Goal: Complete application form: Complete application form

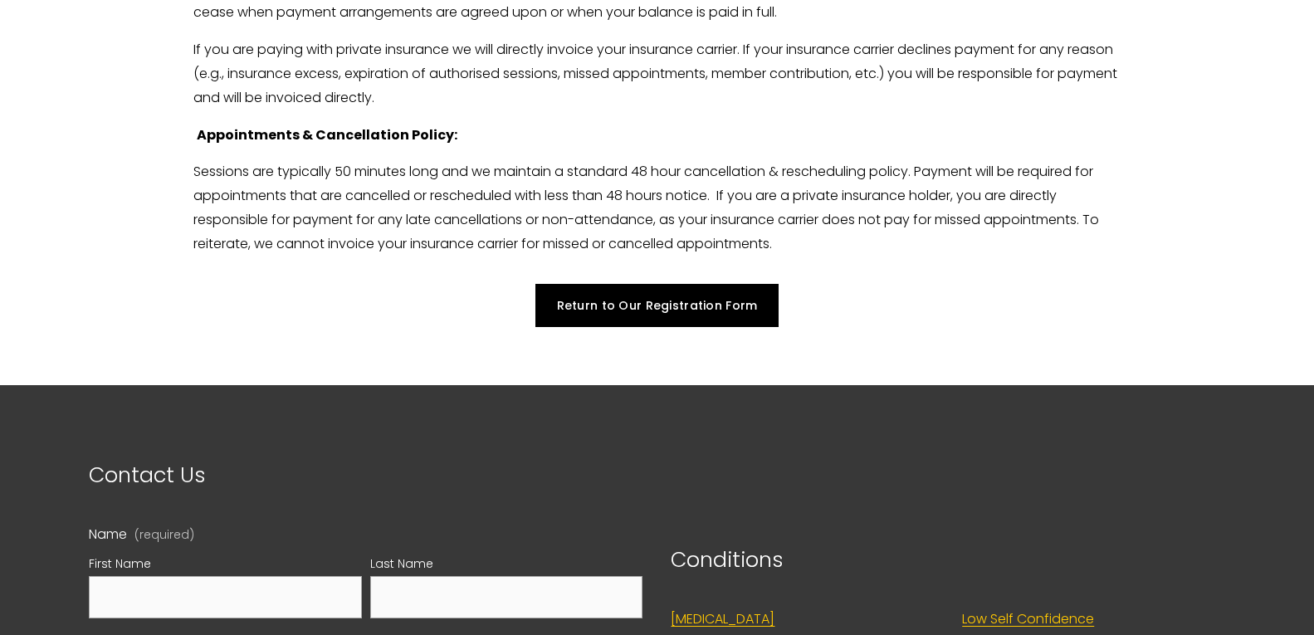
scroll to position [4231, 0]
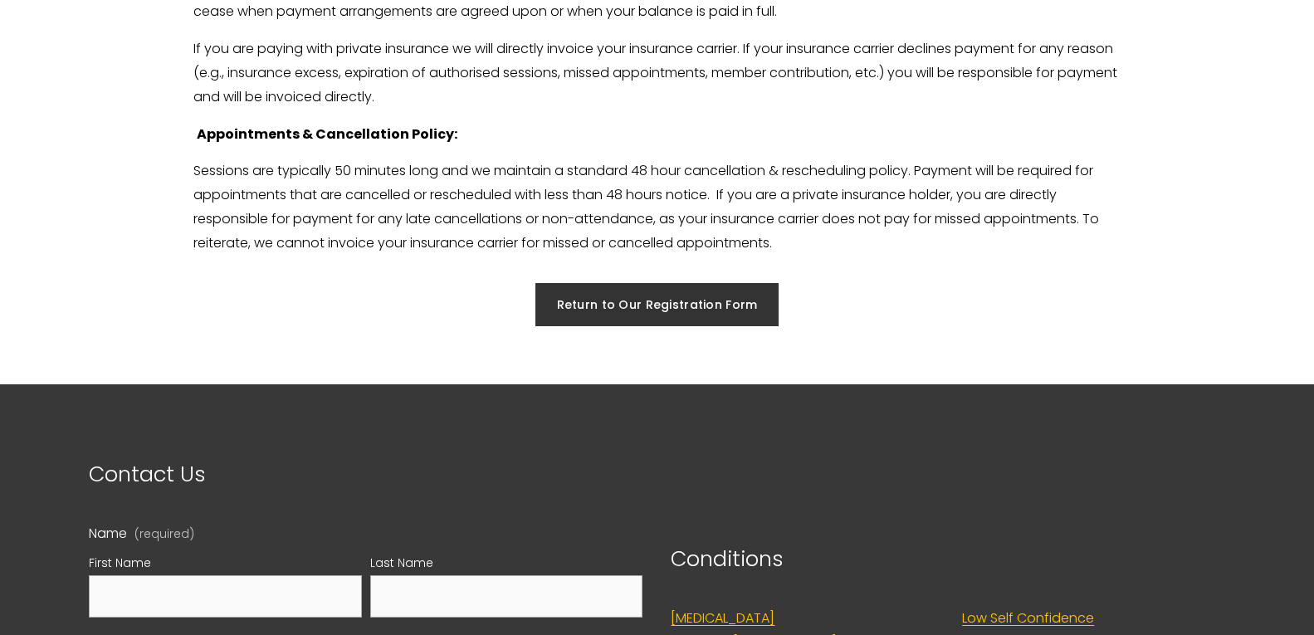
click at [624, 306] on link "Return to Our Registration Form" at bounding box center [658, 304] width 244 height 43
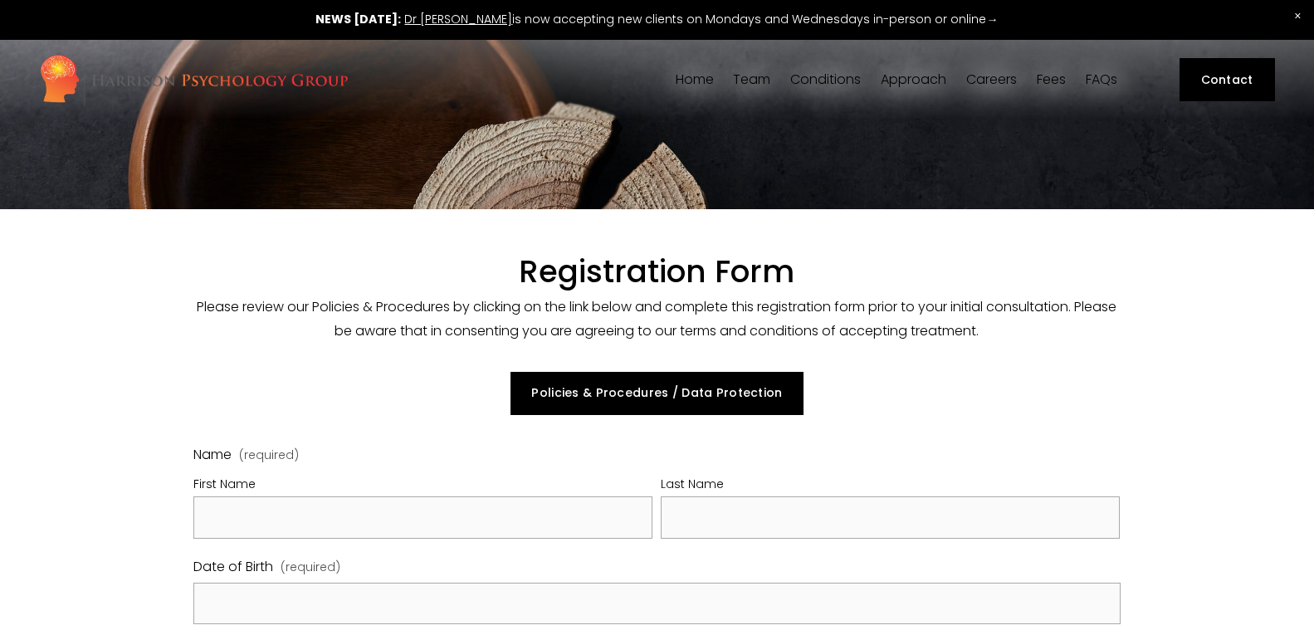
select select "GB"
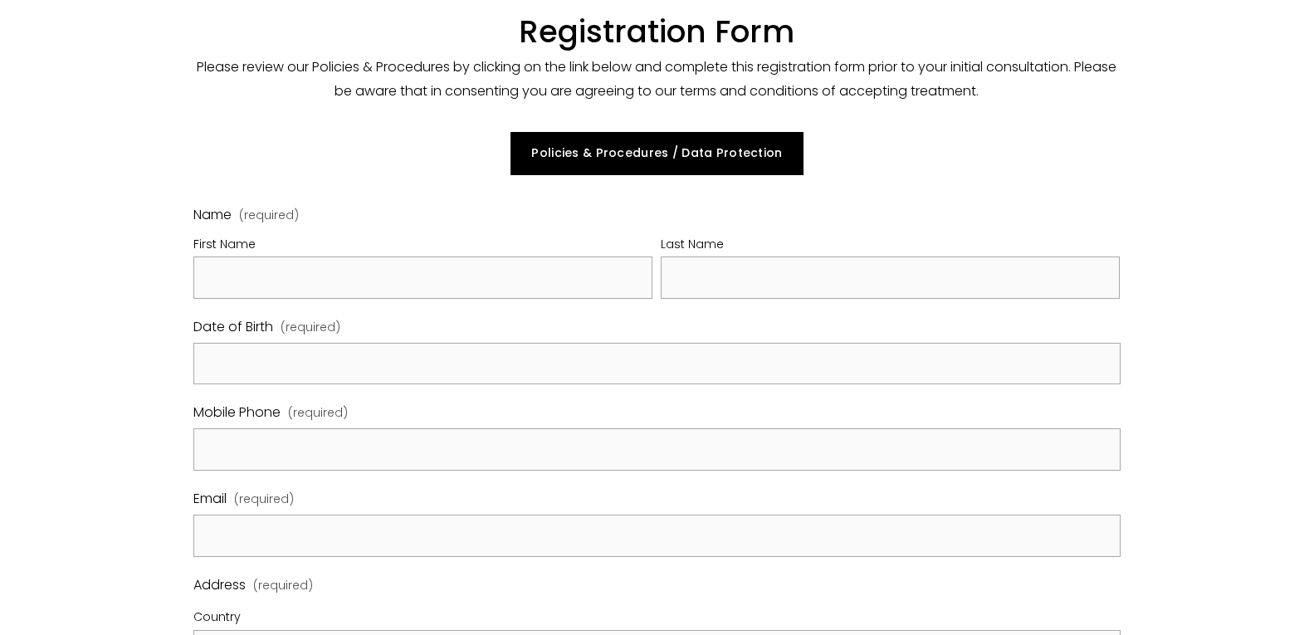
scroll to position [240, 0]
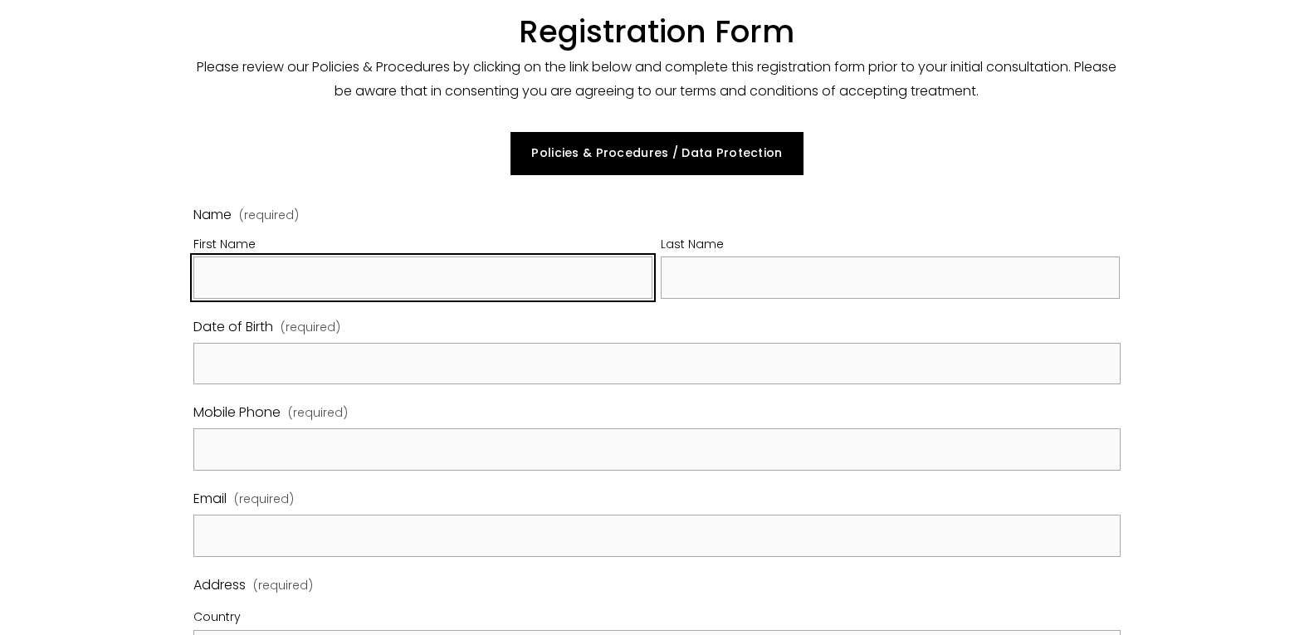
click at [605, 266] on input "First Name" at bounding box center [422, 278] width 459 height 42
type input "Ella"
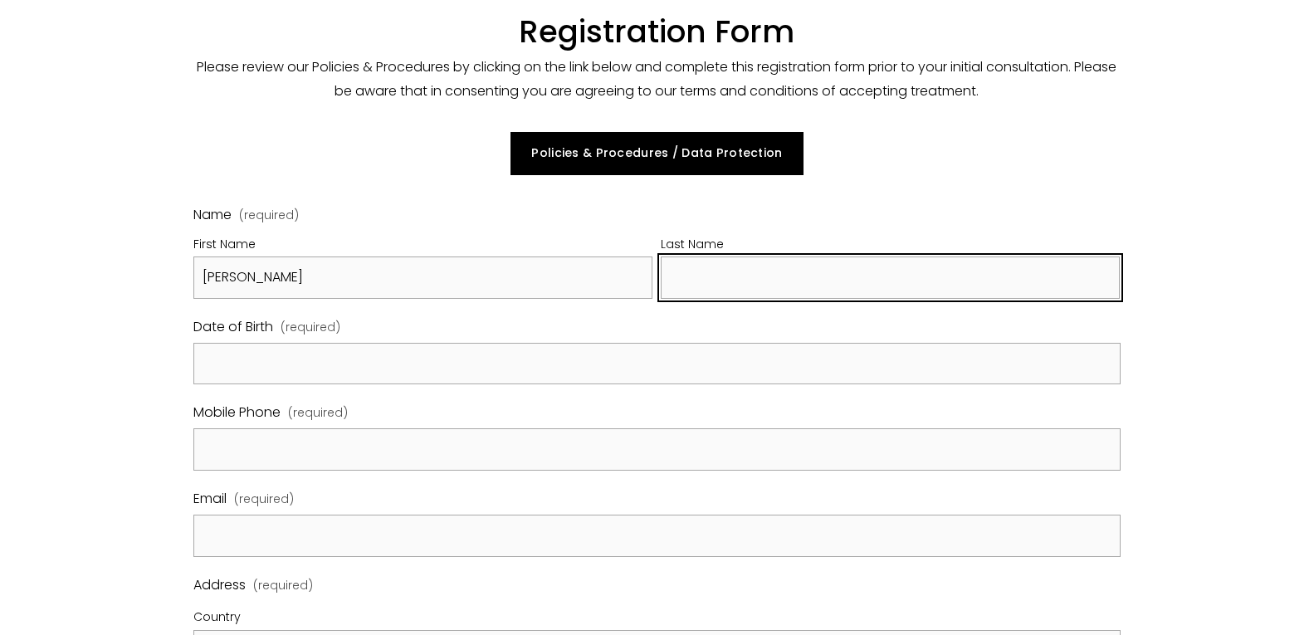
click at [698, 269] on input "Last Name" at bounding box center [890, 278] width 459 height 42
type input "N"
type input "Steciuk"
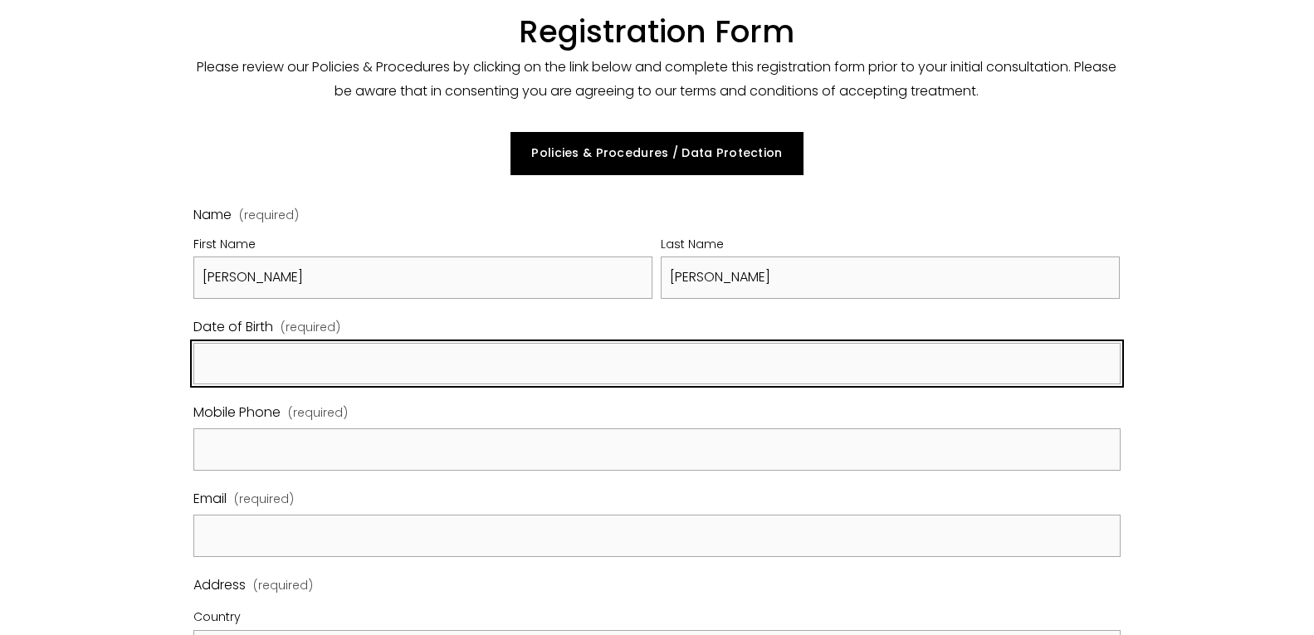
click at [689, 359] on input "Date of Birth (required)" at bounding box center [656, 364] width 927 height 42
type input "0"
type input "July 11, 2000"
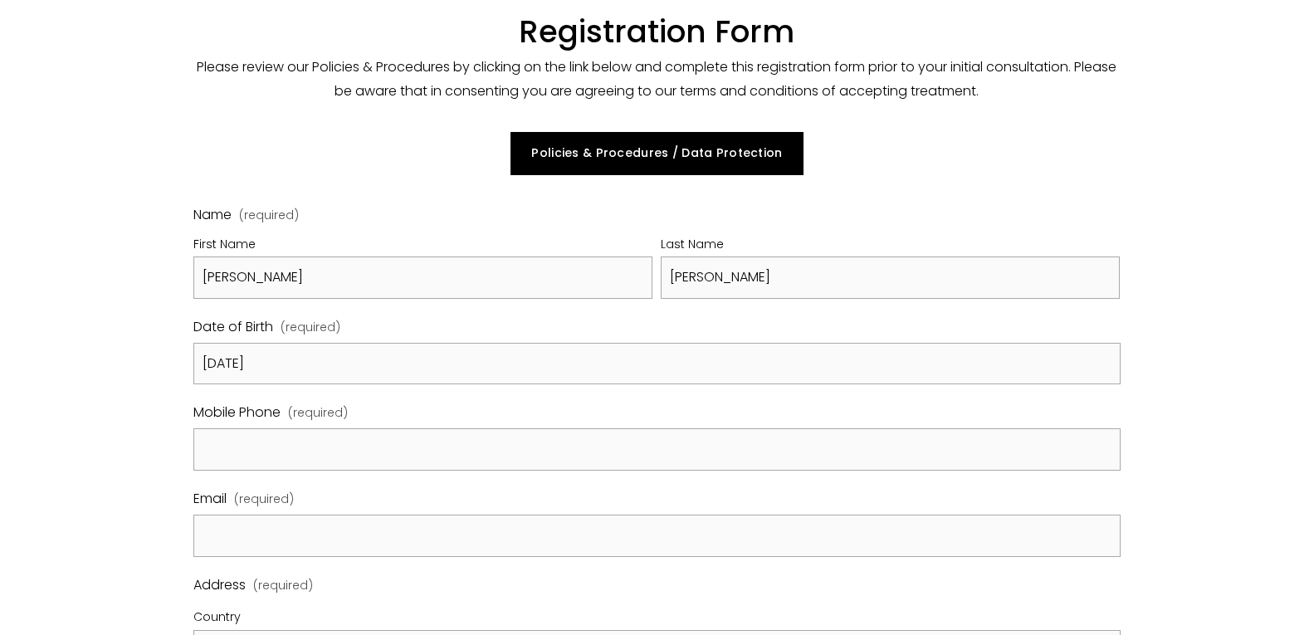
click at [708, 407] on label "Mobile Phone (required)" at bounding box center [656, 414] width 927 height 27
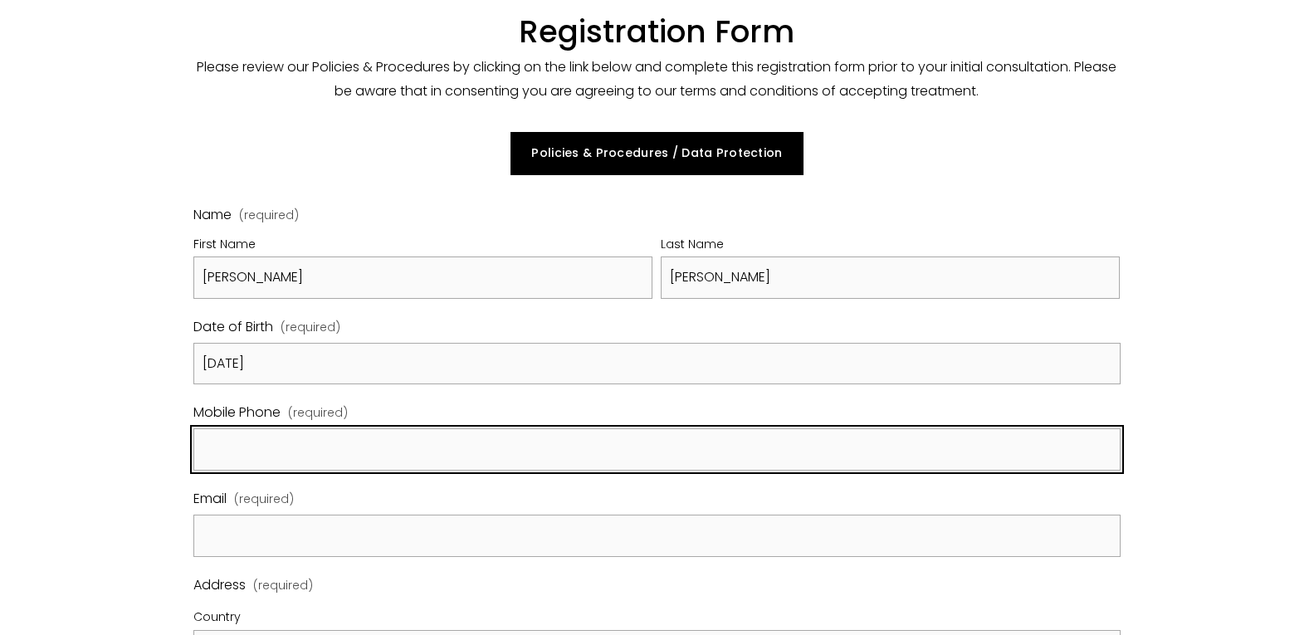
click at [708, 428] on input "Mobile Phone (required)" at bounding box center [656, 449] width 927 height 42
type input "07990363577"
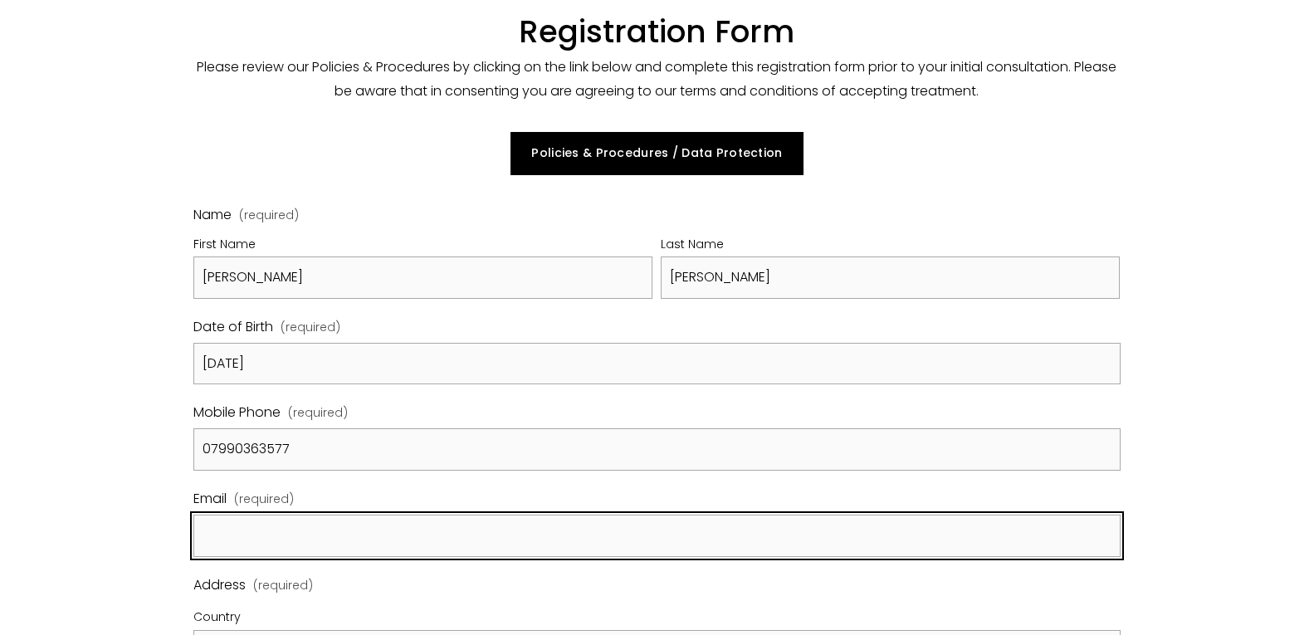
click at [672, 526] on input "Email (required)" at bounding box center [656, 536] width 927 height 42
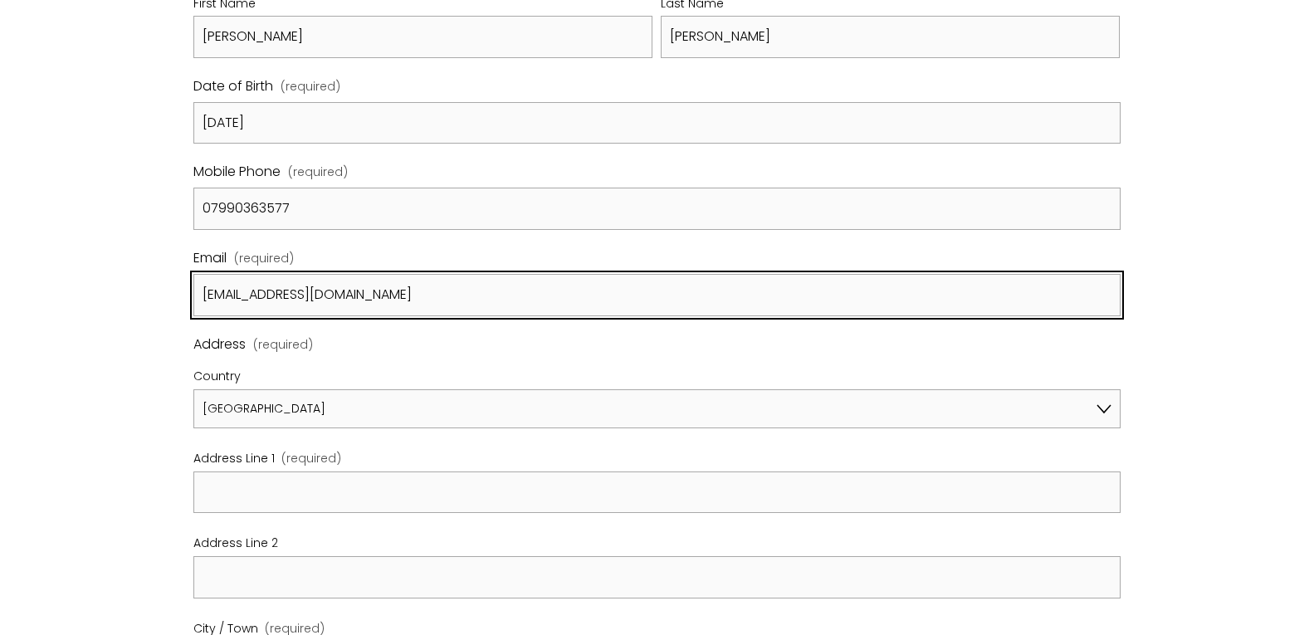
scroll to position [487, 0]
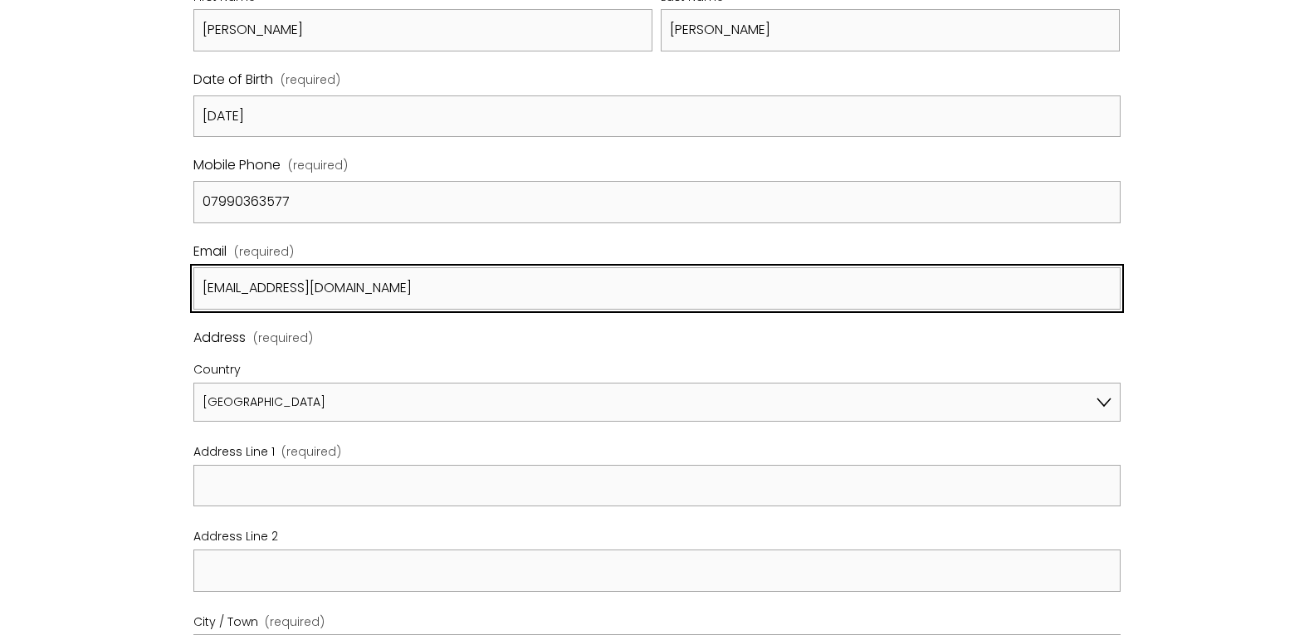
type input "noahsdot@gmail.com"
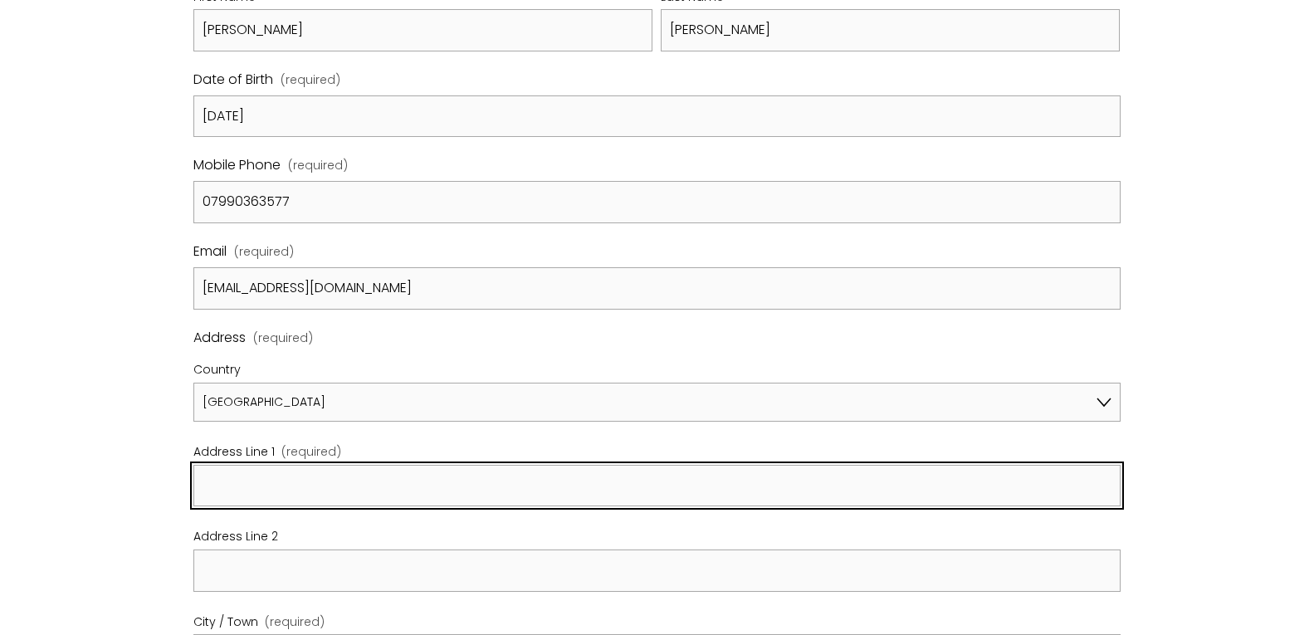
click at [506, 486] on input "Address Line 1 (required)" at bounding box center [656, 486] width 927 height 42
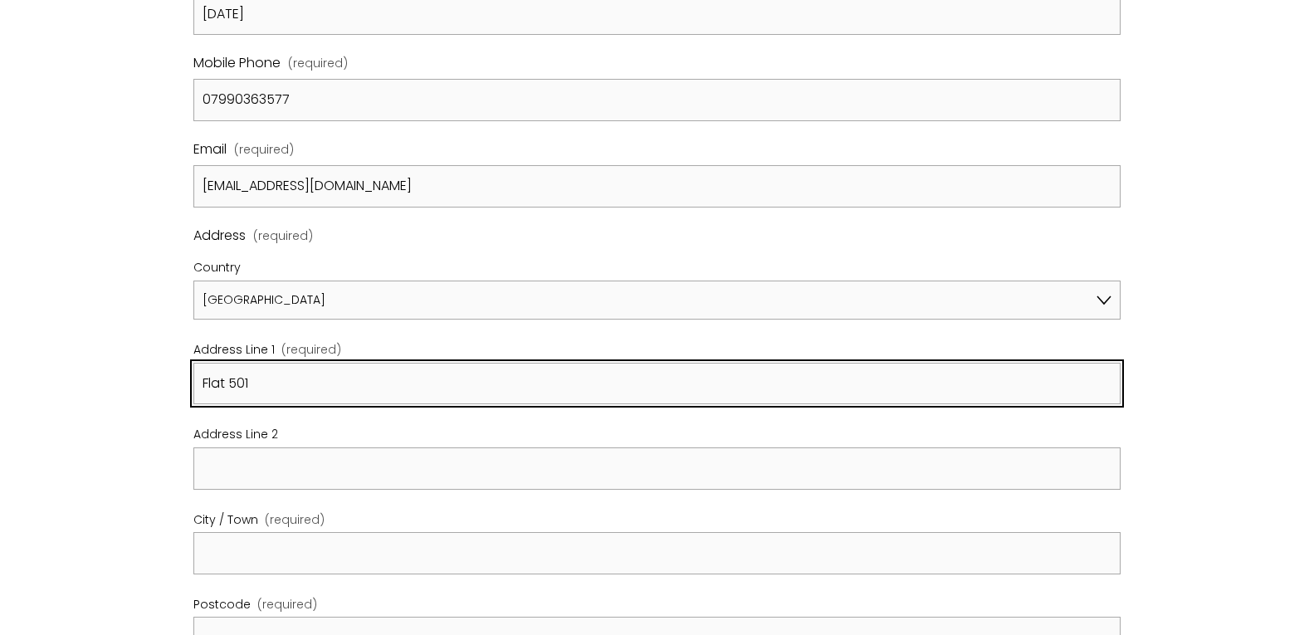
scroll to position [598, 0]
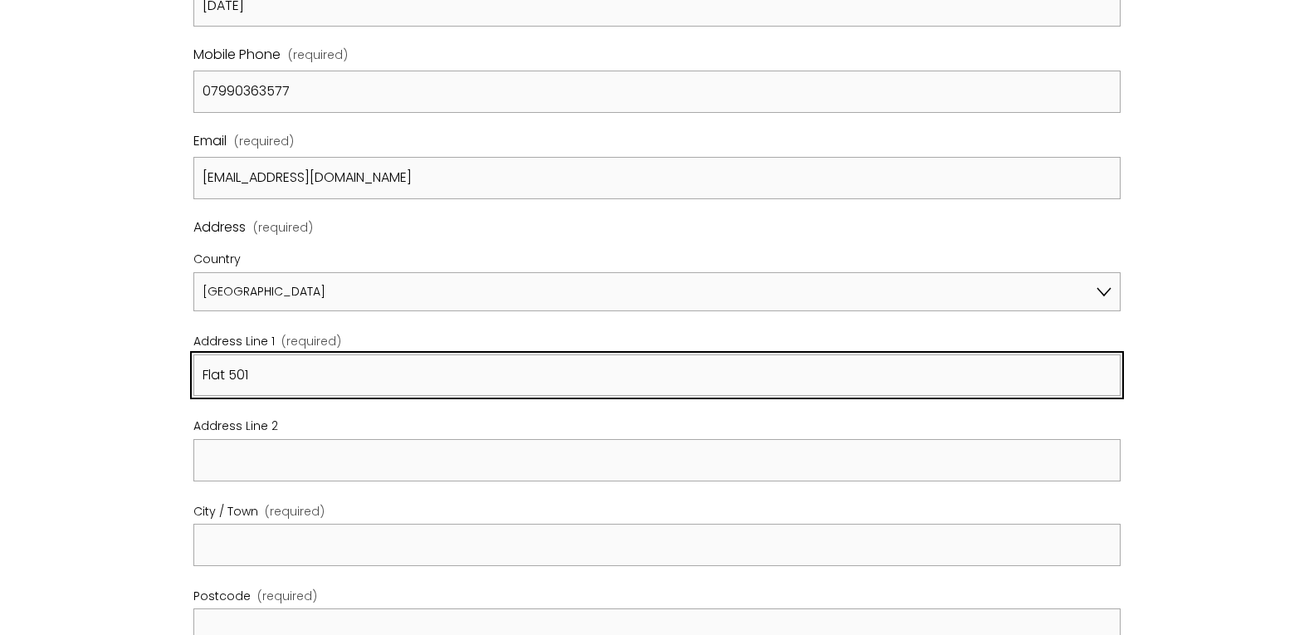
type input "Flat 501"
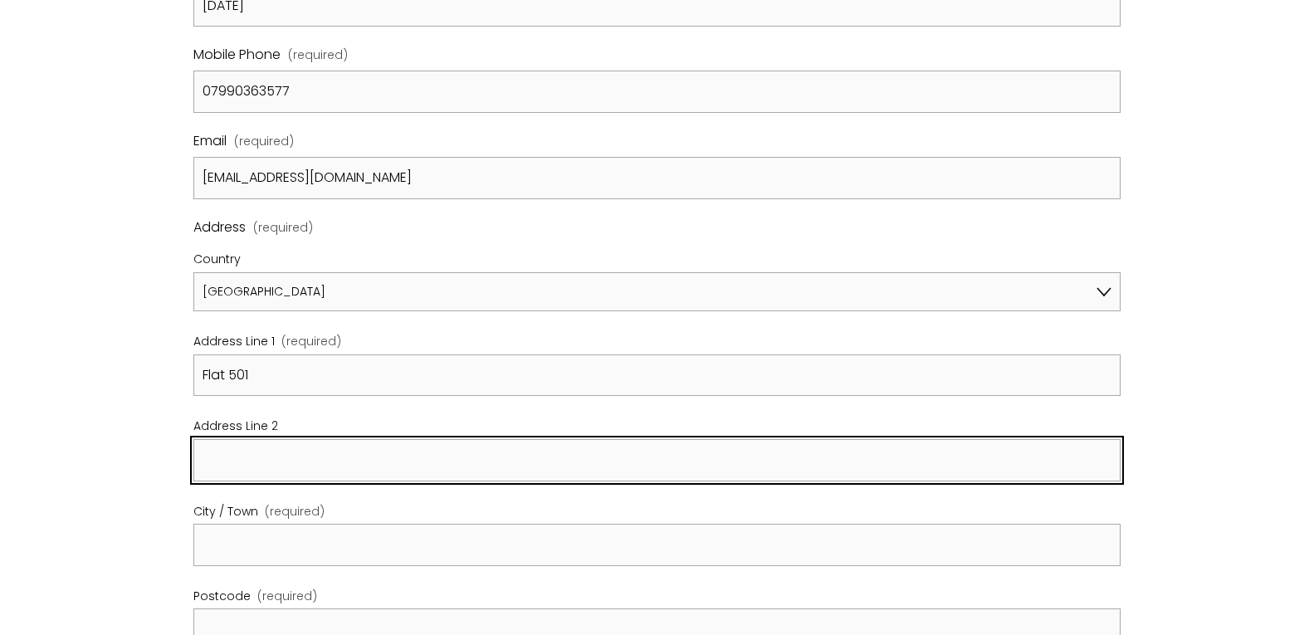
click at [499, 463] on input "Address Line 2" at bounding box center [656, 460] width 927 height 42
type input "25 Dorset Square"
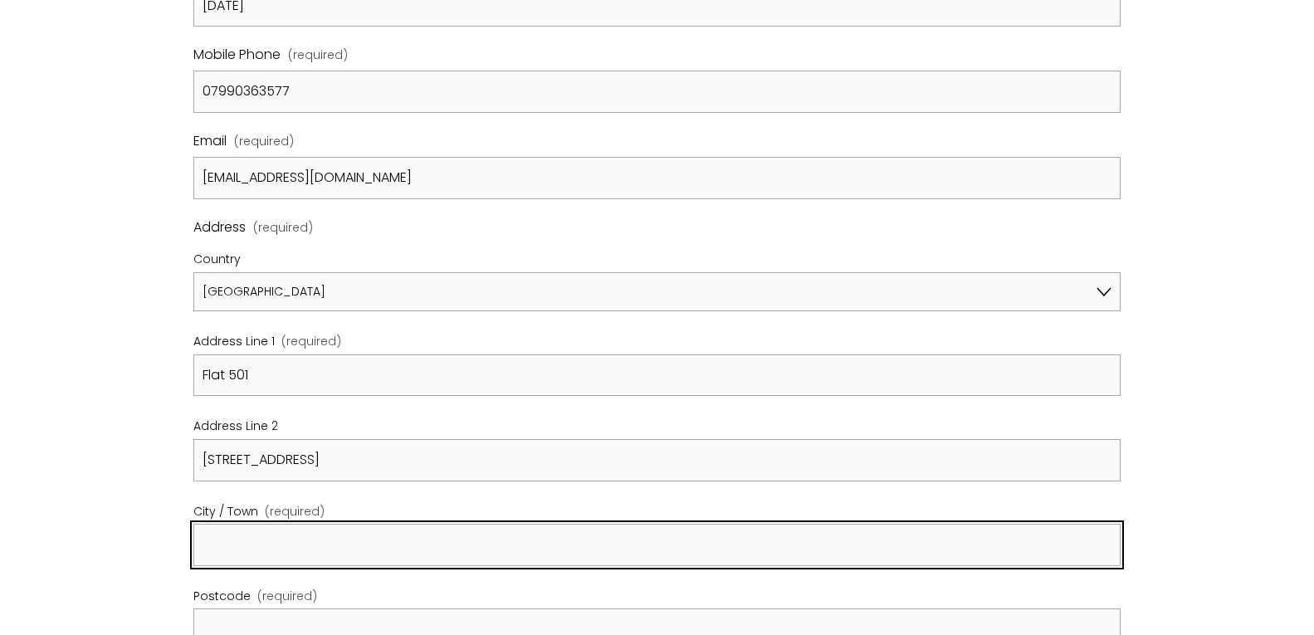
click at [428, 552] on input "City / Town (required)" at bounding box center [656, 545] width 927 height 42
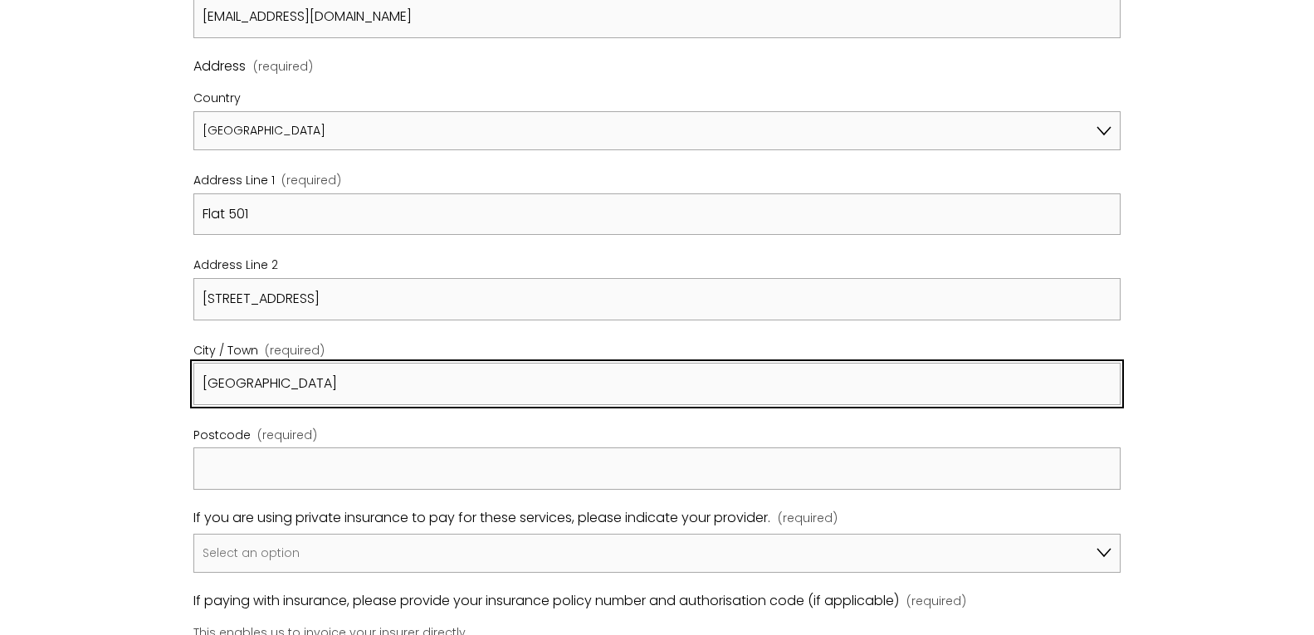
scroll to position [760, 0]
type input "London"
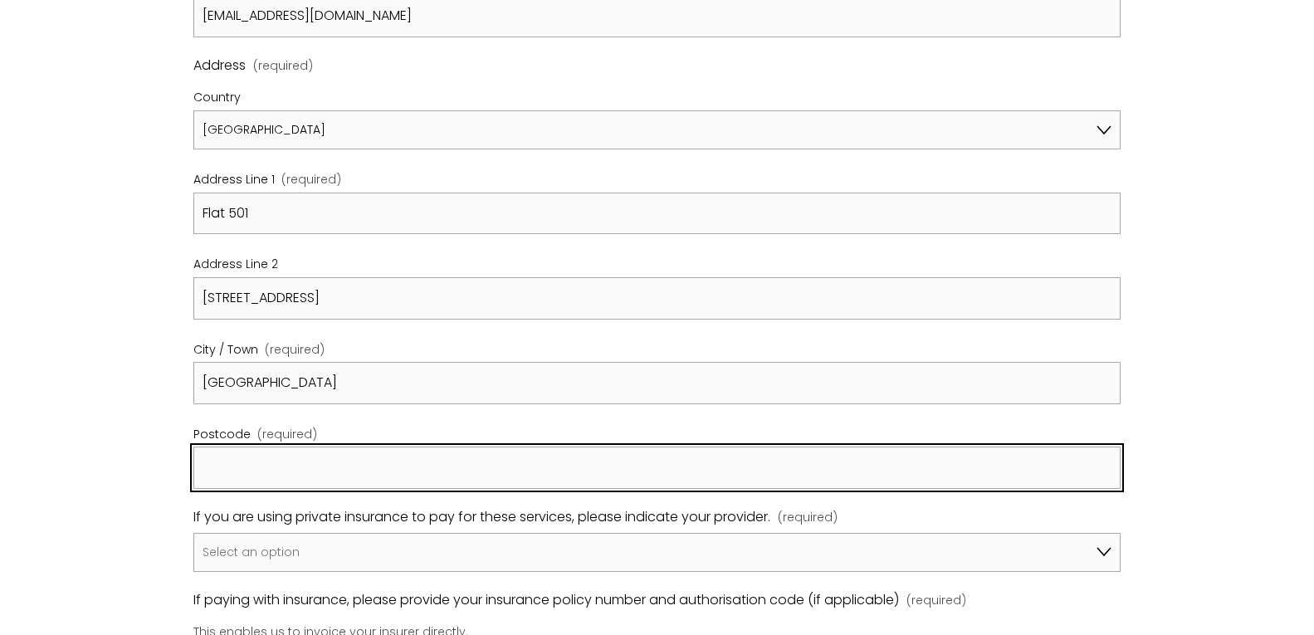
click at [443, 448] on input "Postcode (required)" at bounding box center [656, 468] width 927 height 42
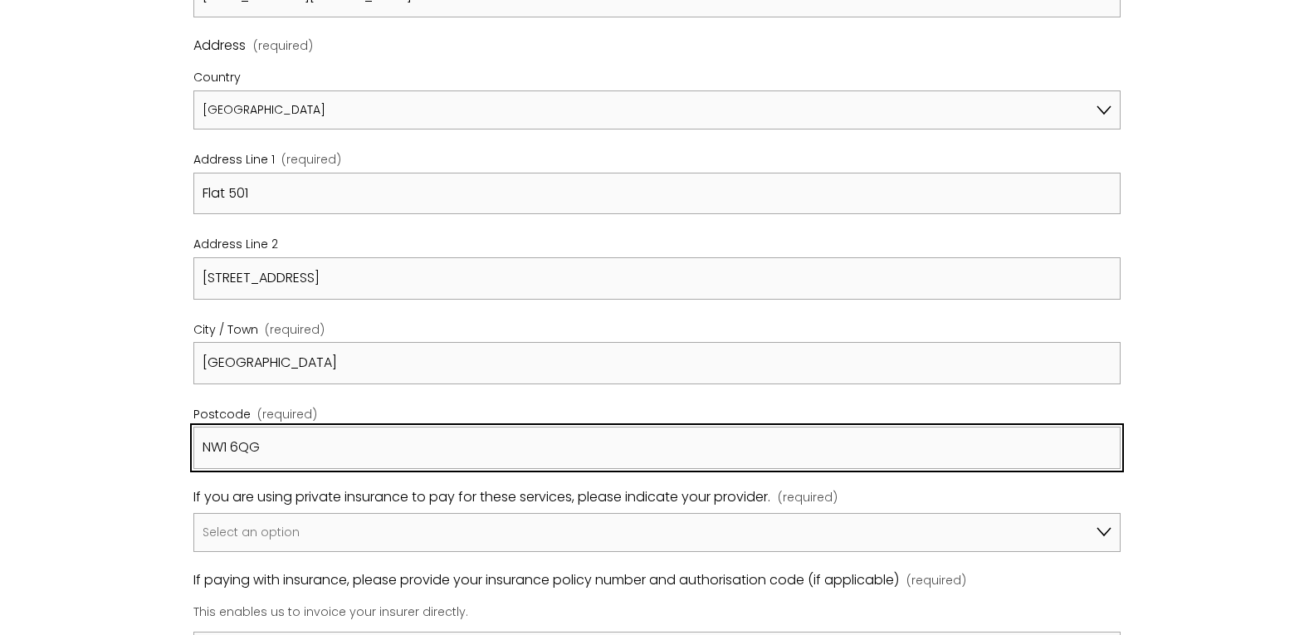
scroll to position [785, 0]
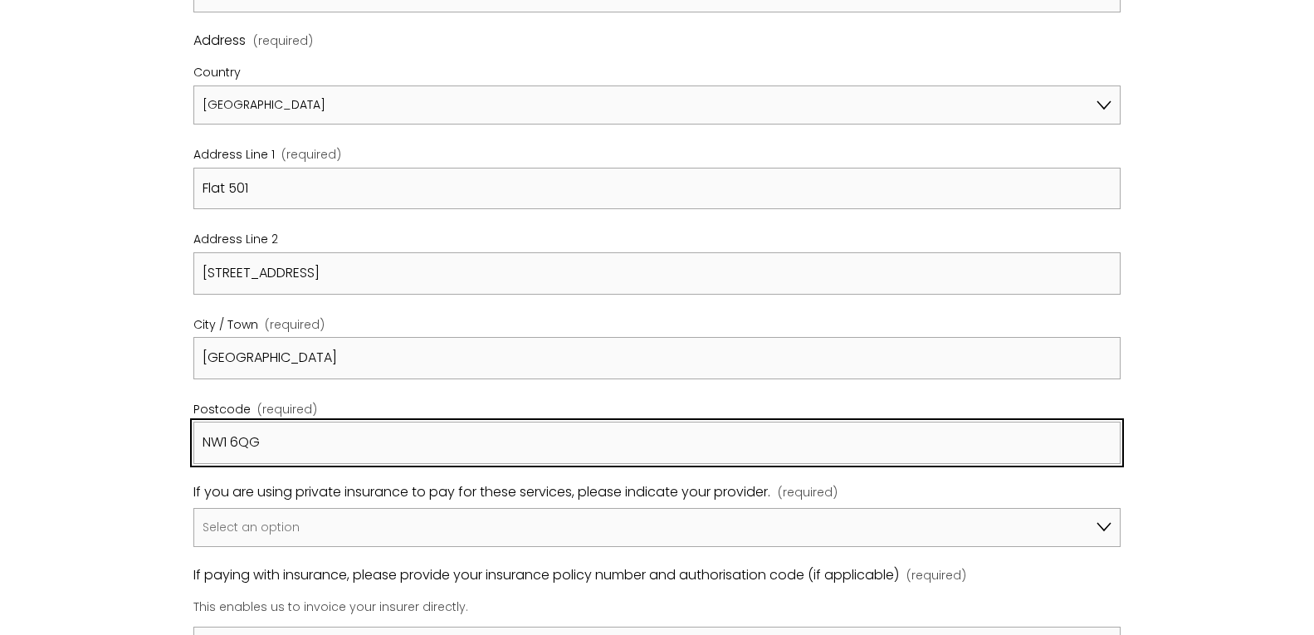
type input "NW1 6QG"
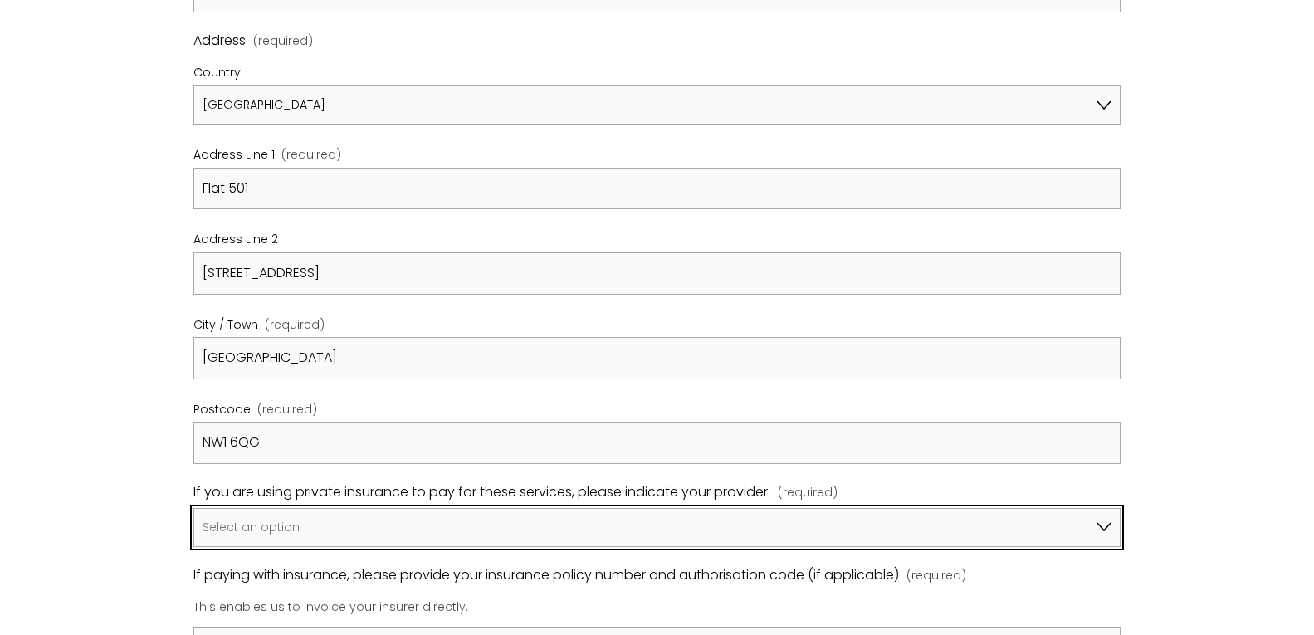
click at [462, 524] on select "Select an option I am not using insurance Axa Aviva Bupa Cigna Healix Vitality …" at bounding box center [656, 527] width 927 height 39
select select "I am not using insurance"
click at [193, 508] on select "Select an option I am not using insurance Axa Aviva Bupa Cigna Healix Vitality …" at bounding box center [656, 527] width 927 height 39
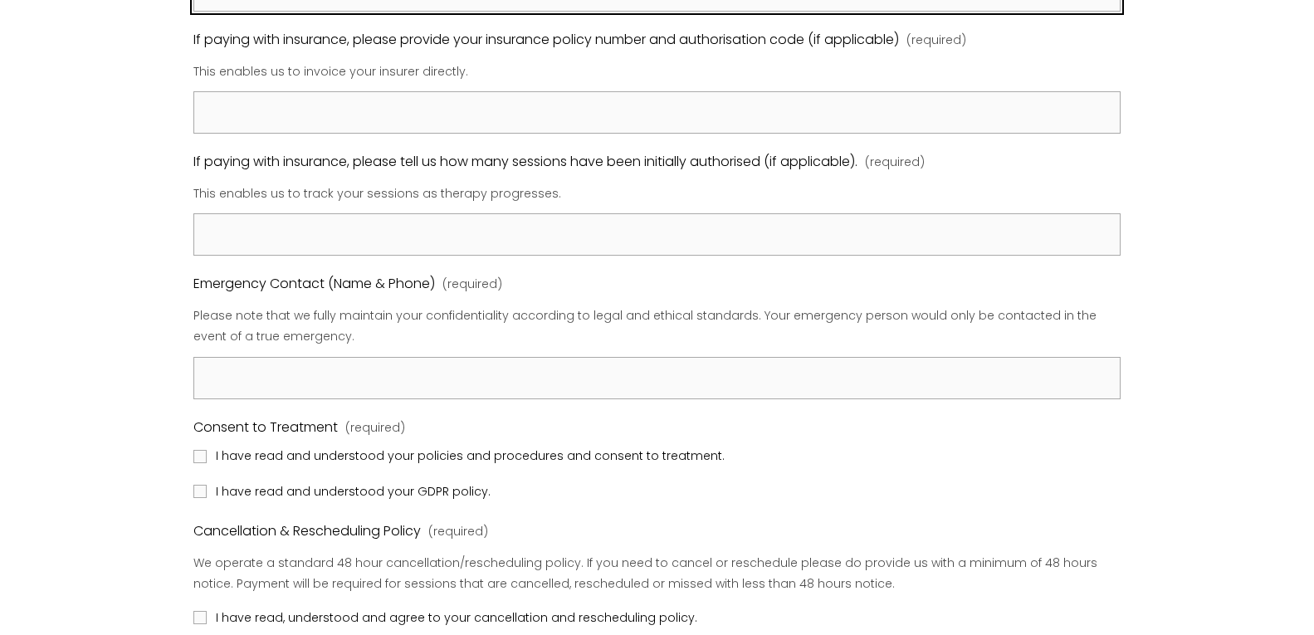
scroll to position [1321, 0]
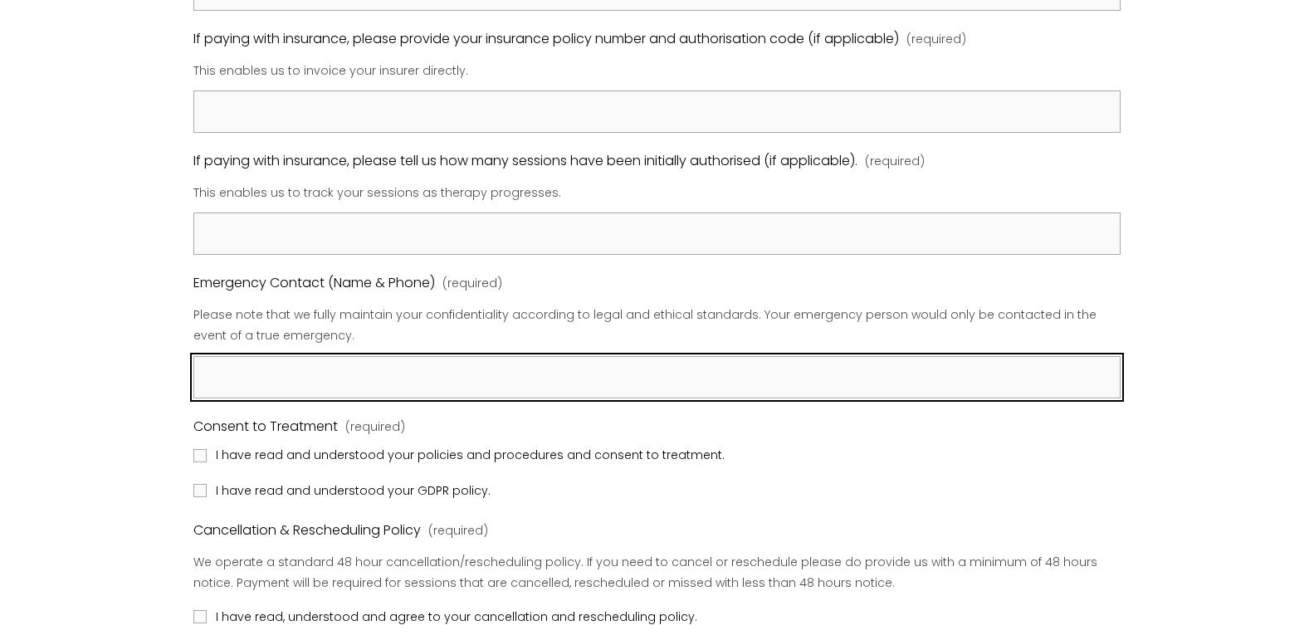
click at [537, 360] on input "Emergency Contact (Name & Phone) (required)" at bounding box center [656, 377] width 927 height 42
type input "Ronda Steciuk, +1 6025312571 steciuksinmaine@gmail.com"
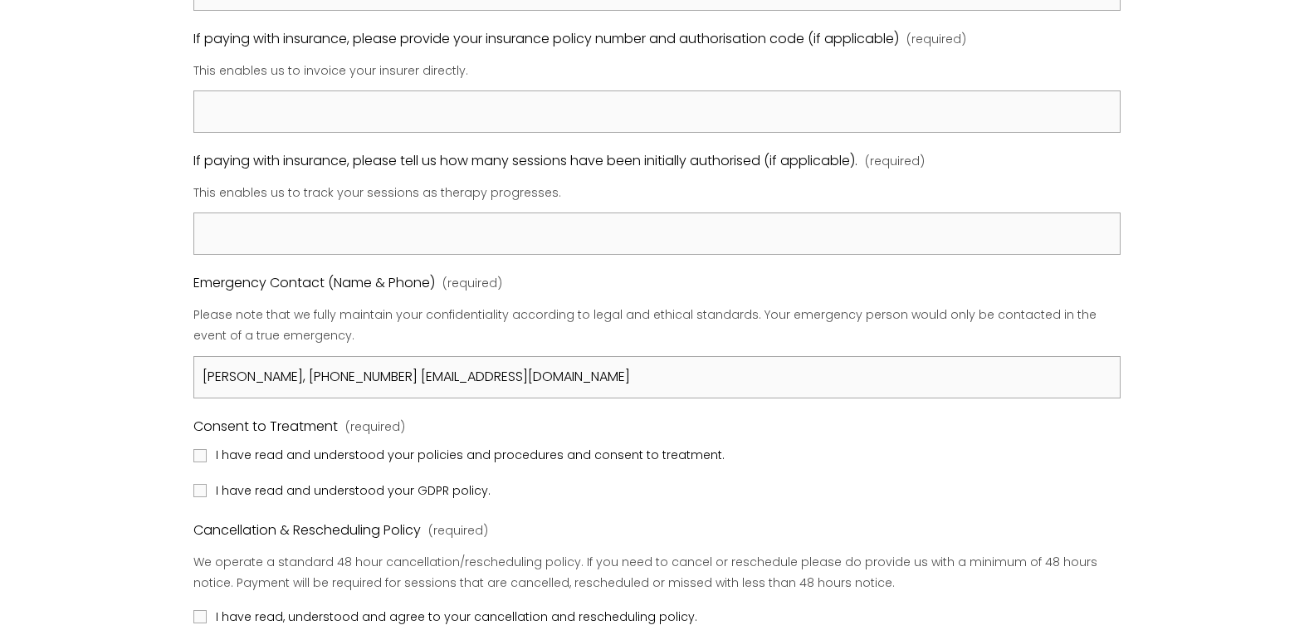
click at [290, 459] on span "I have read and understood your policies and procedures and consent to treatmen…" at bounding box center [470, 455] width 509 height 21
click at [207, 459] on input "I have read and understood your policies and procedures and consent to treatmen…" at bounding box center [199, 455] width 13 height 13
checkbox input "true"
click at [304, 492] on span "I have read and understood your GDPR policy." at bounding box center [353, 491] width 275 height 21
click at [207, 492] on input "I have read and understood your GDPR policy." at bounding box center [199, 490] width 13 height 13
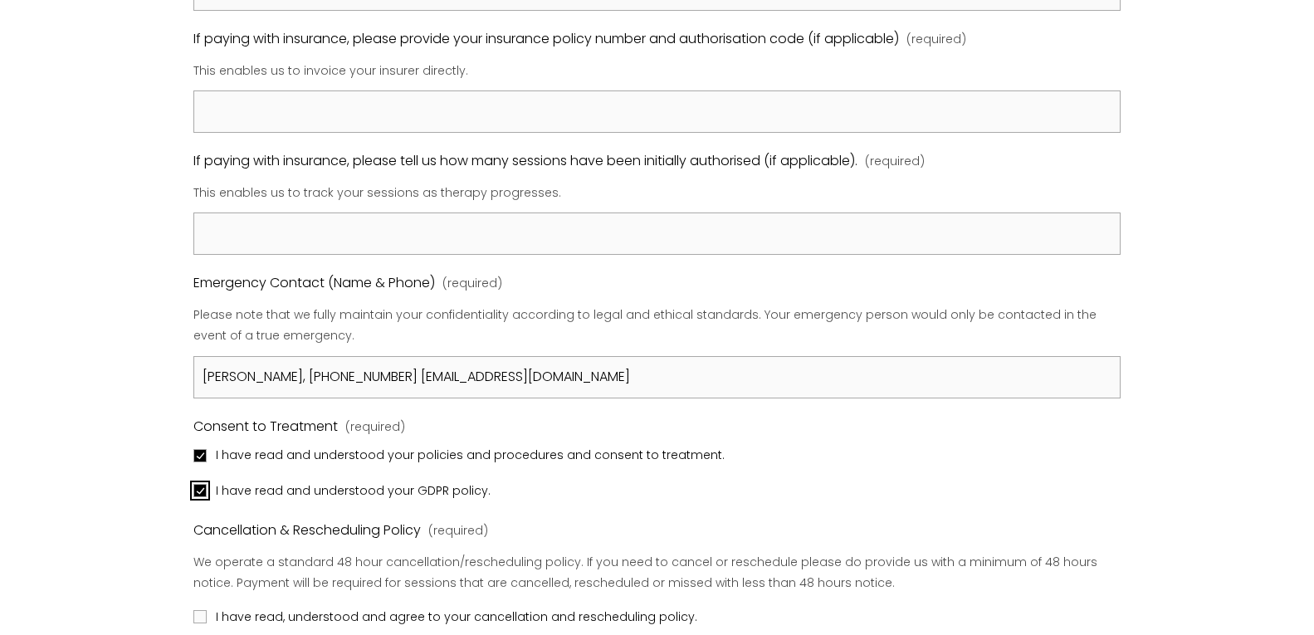
checkbox input "true"
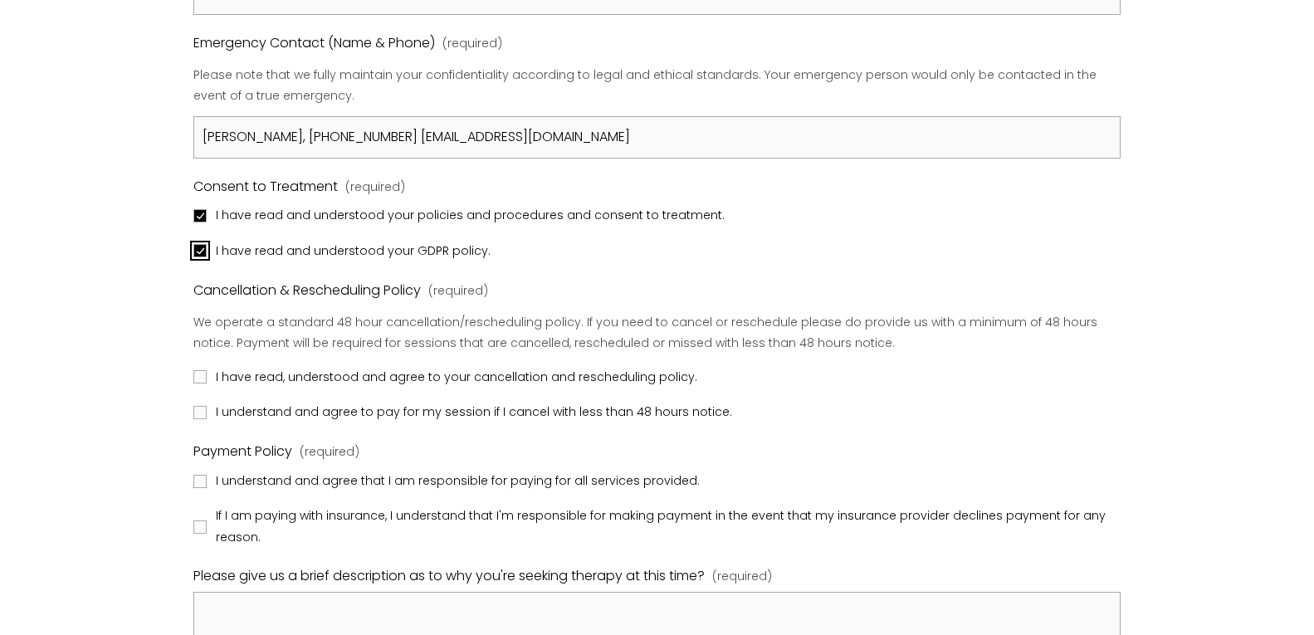
scroll to position [1562, 0]
click at [330, 376] on span "I have read, understood and agree to your cancellation and rescheduling policy." at bounding box center [457, 376] width 482 height 21
click at [207, 376] on input "I have read, understood and agree to your cancellation and rescheduling policy." at bounding box center [199, 376] width 13 height 13
checkbox input "true"
click at [331, 402] on span "I understand and agree to pay for my session if I cancel with less than 48 hour…" at bounding box center [474, 411] width 516 height 21
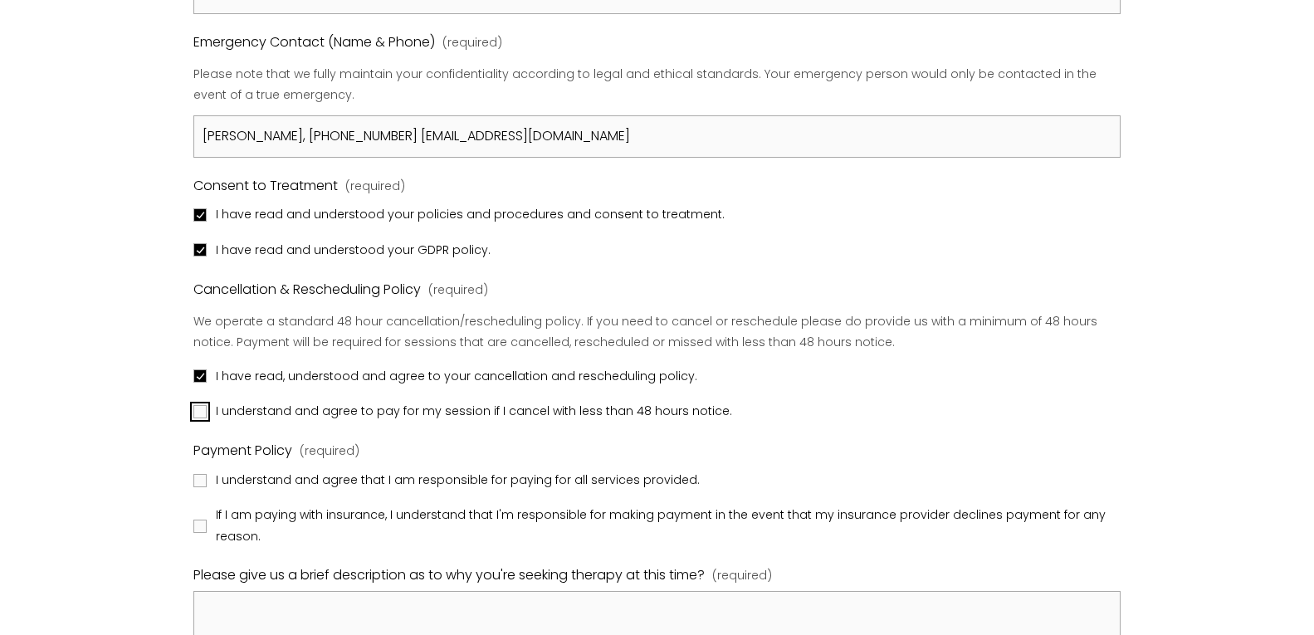
click at [207, 405] on input "I understand and agree to pay for my session if I cancel with less than 48 hour…" at bounding box center [199, 411] width 13 height 13
checkbox input "true"
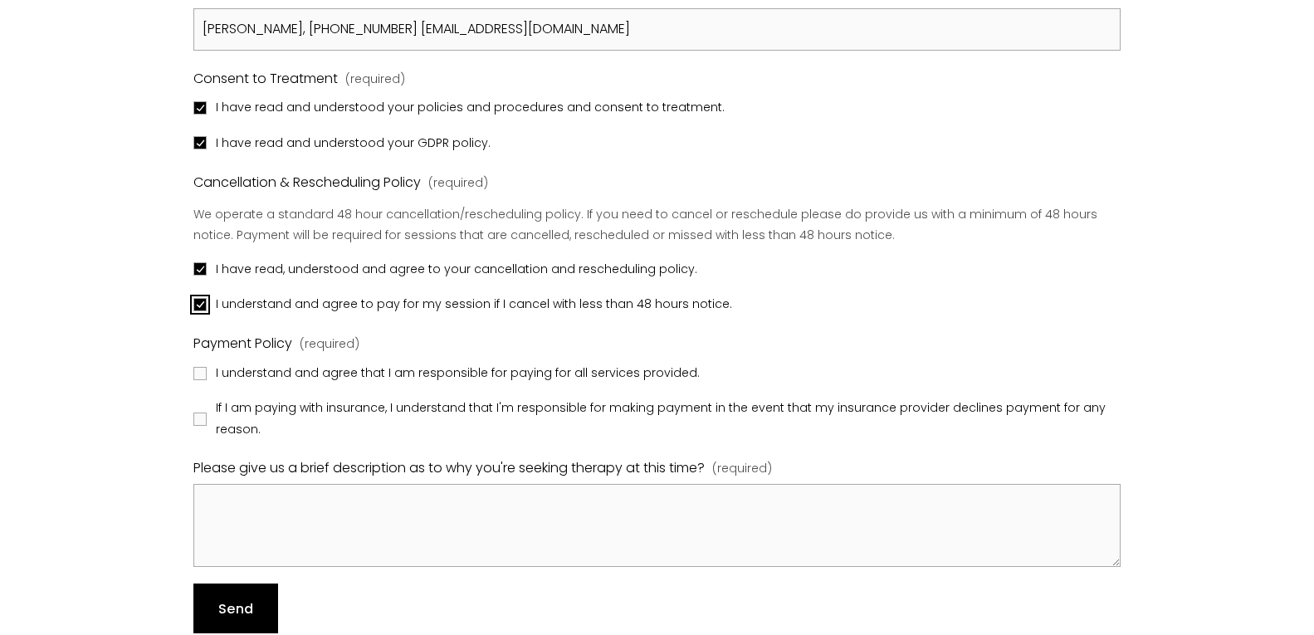
scroll to position [1674, 0]
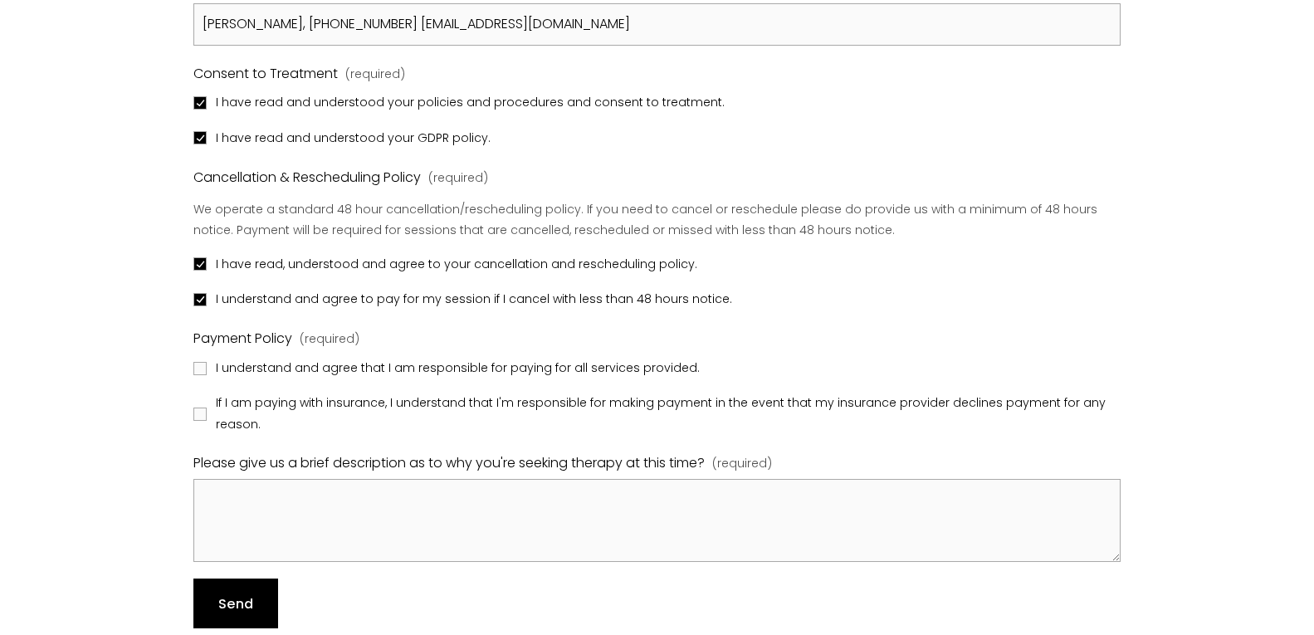
click at [347, 380] on fieldset "Payment Policy (required) I understand and agree that I am responsible for payi…" at bounding box center [656, 381] width 927 height 108
click at [349, 367] on span "I understand and agree that I am responsible for paying for all services provid…" at bounding box center [458, 368] width 484 height 21
click at [207, 367] on input "I understand and agree that I am responsible for paying for all services provid…" at bounding box center [199, 368] width 13 height 13
checkbox input "true"
click at [360, 396] on span "If I am paying with insurance, I understand that I'm responsible for making pay…" at bounding box center [666, 414] width 901 height 42
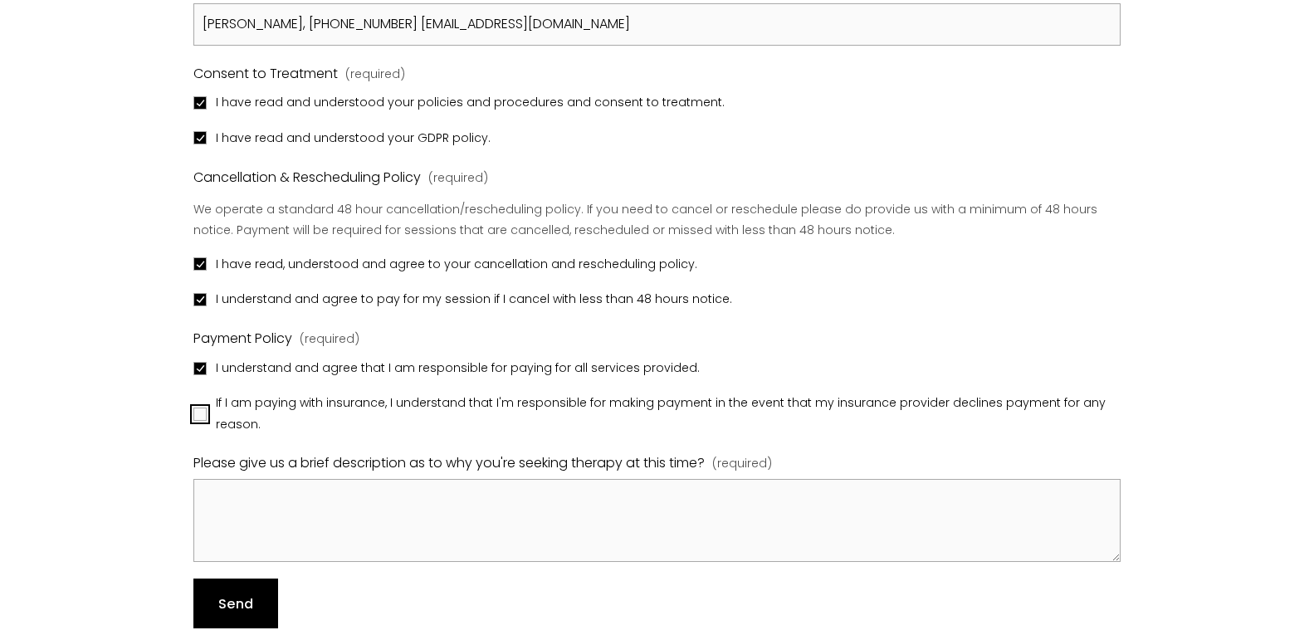
click at [207, 408] on input "If I am paying with insurance, I understand that I'm responsible for making pay…" at bounding box center [199, 414] width 13 height 13
checkbox input "true"
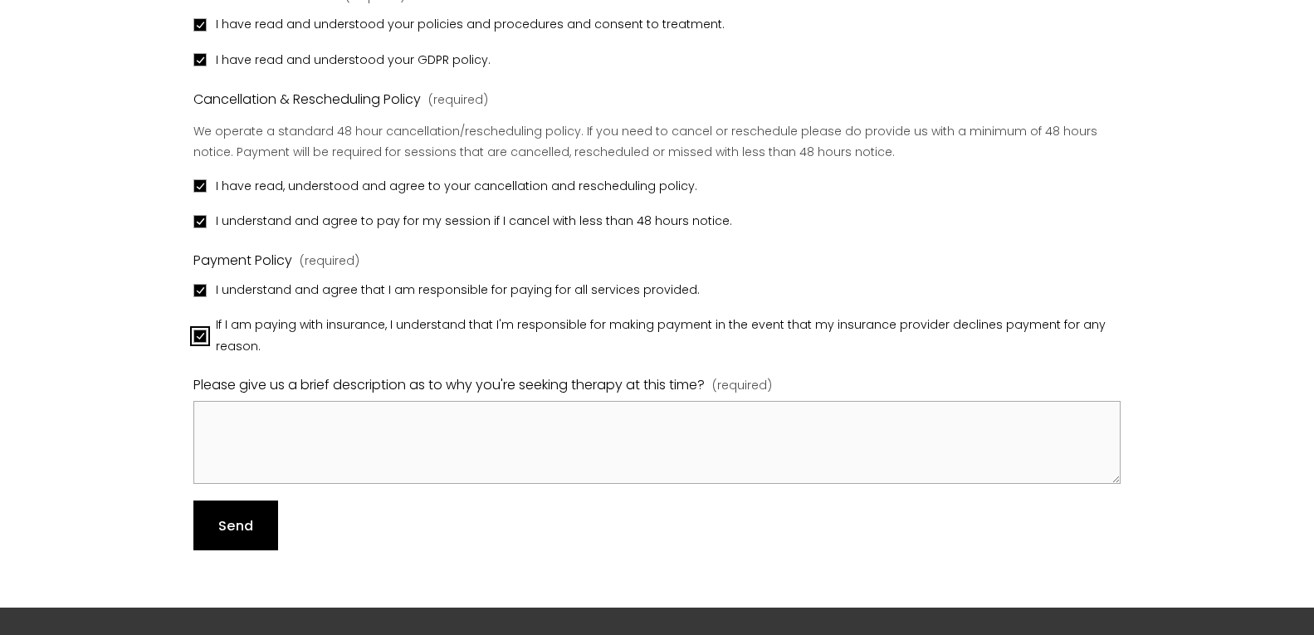
scroll to position [1756, 0]
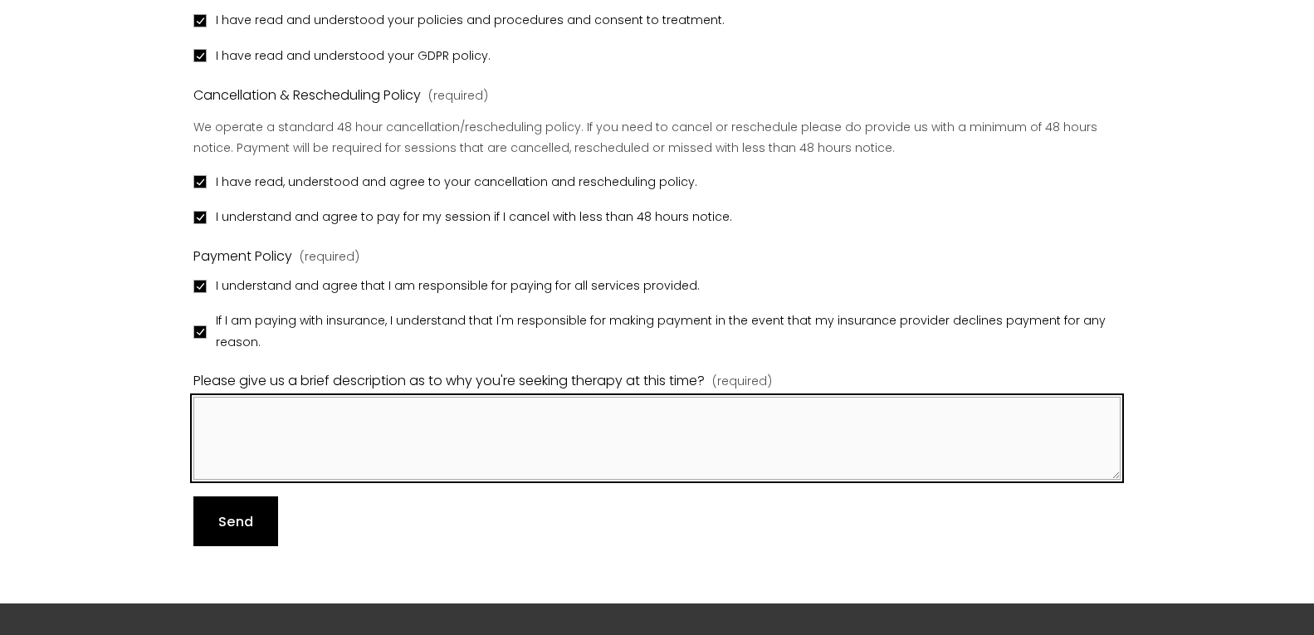
click at [363, 414] on textarea "Please give us a brief description as to why you're seeking therapy at this tim…" at bounding box center [656, 438] width 927 height 83
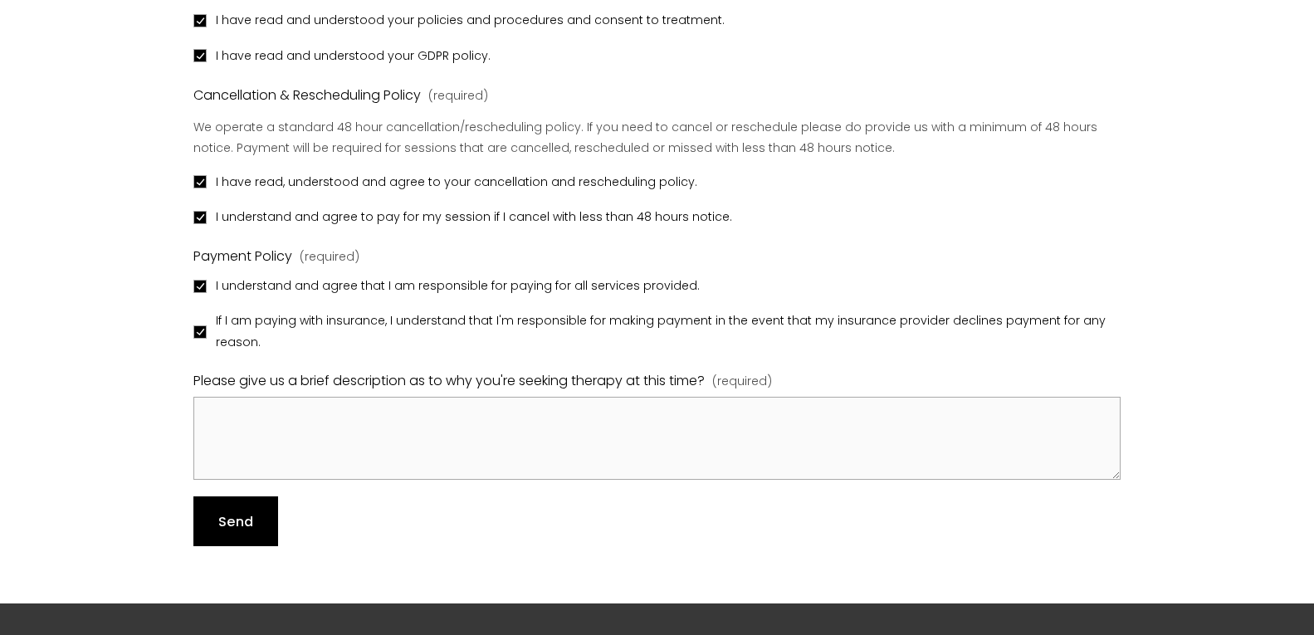
click at [261, 520] on button "Send Send" at bounding box center [235, 522] width 84 height 50
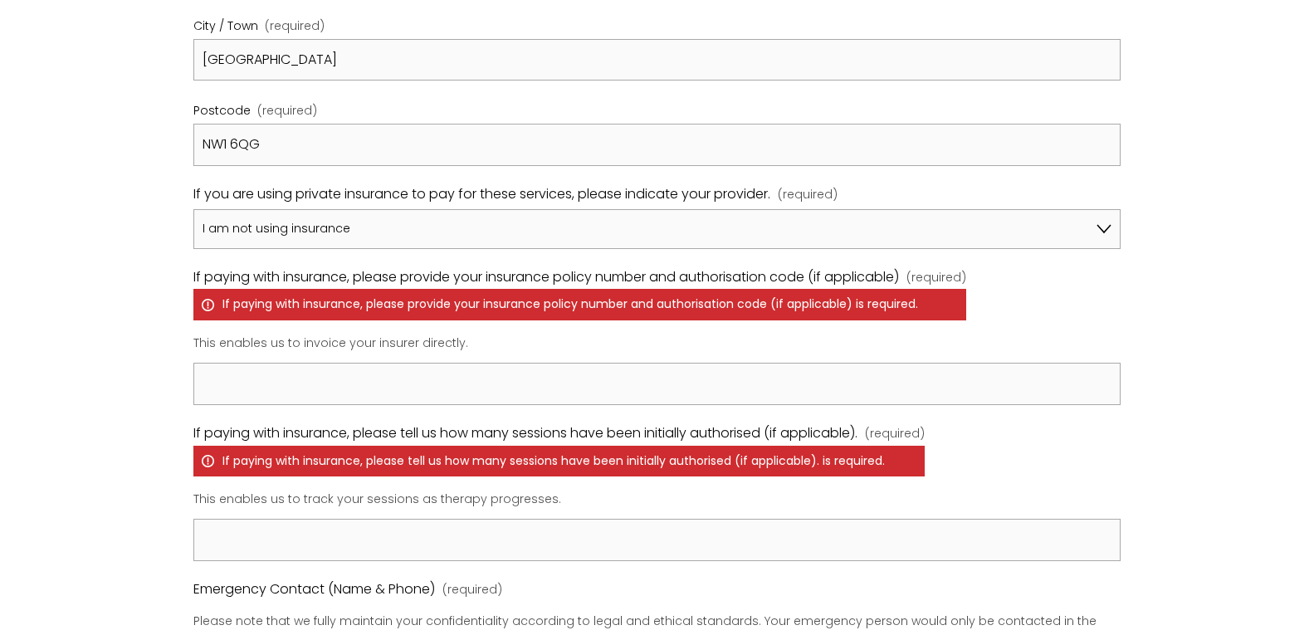
scroll to position [1168, 0]
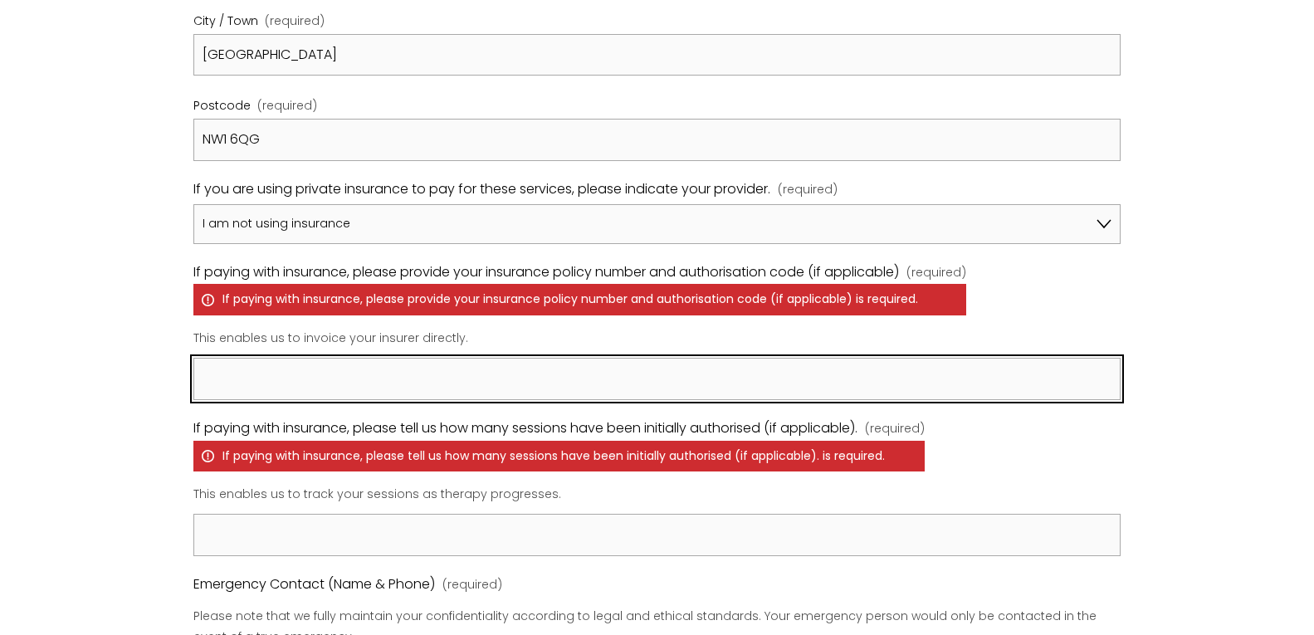
click at [330, 366] on input "If paying with insurance, please provide your insurance policy number and autho…" at bounding box center [656, 379] width 927 height 42
type input "N/A"
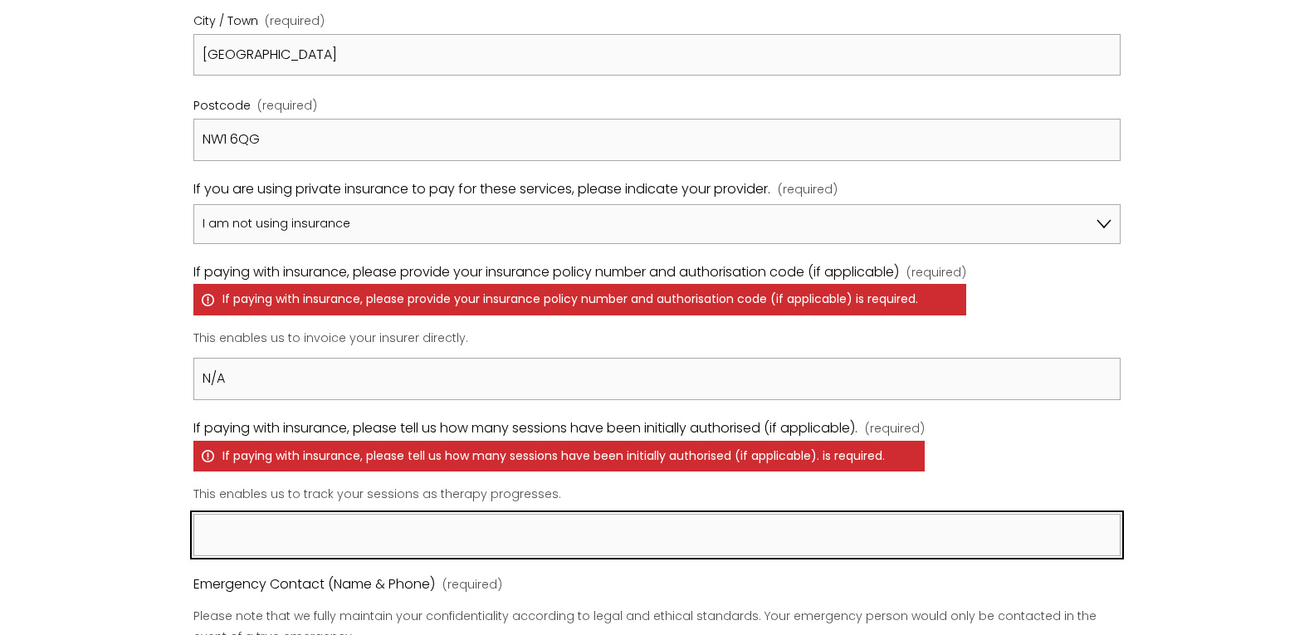
click at [405, 516] on input "If paying with insurance, please tell us how many sessions have been initially …" at bounding box center [656, 535] width 927 height 42
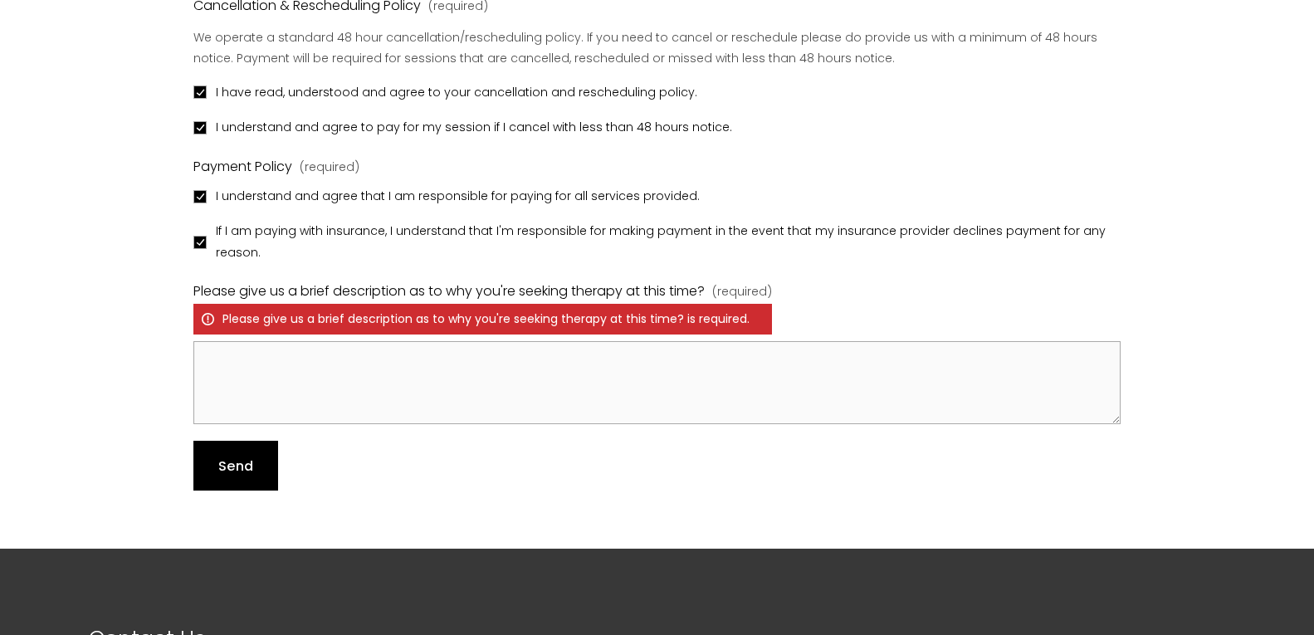
scroll to position [1995, 0]
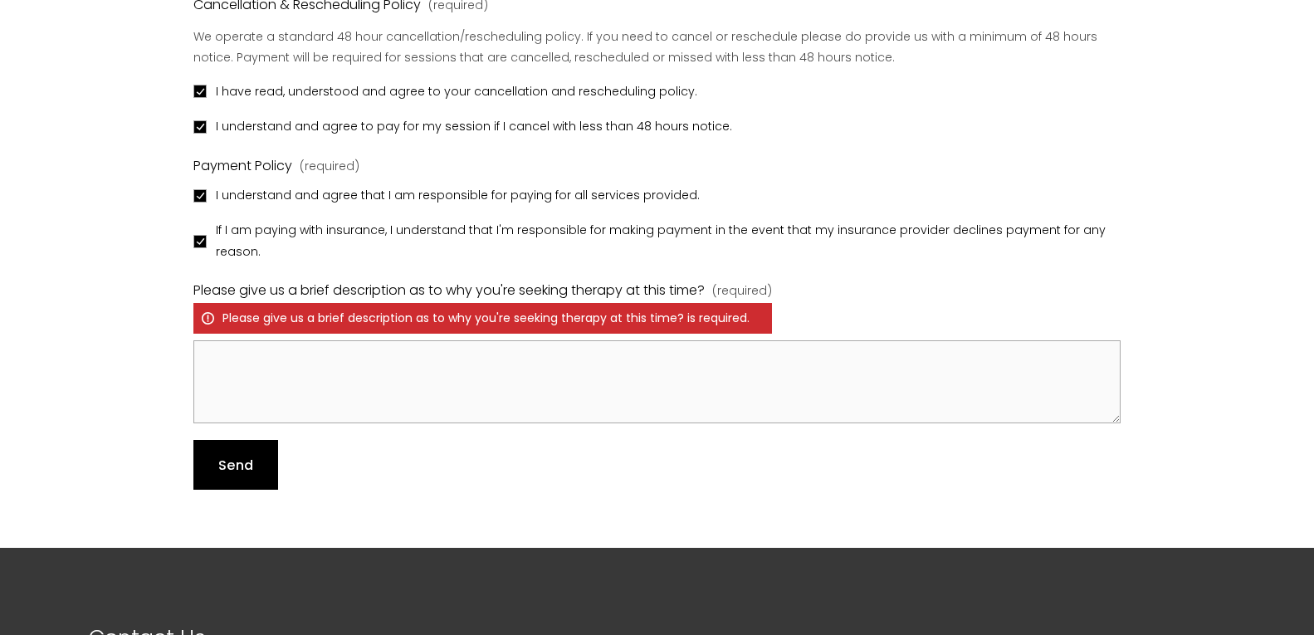
type input "N/A"
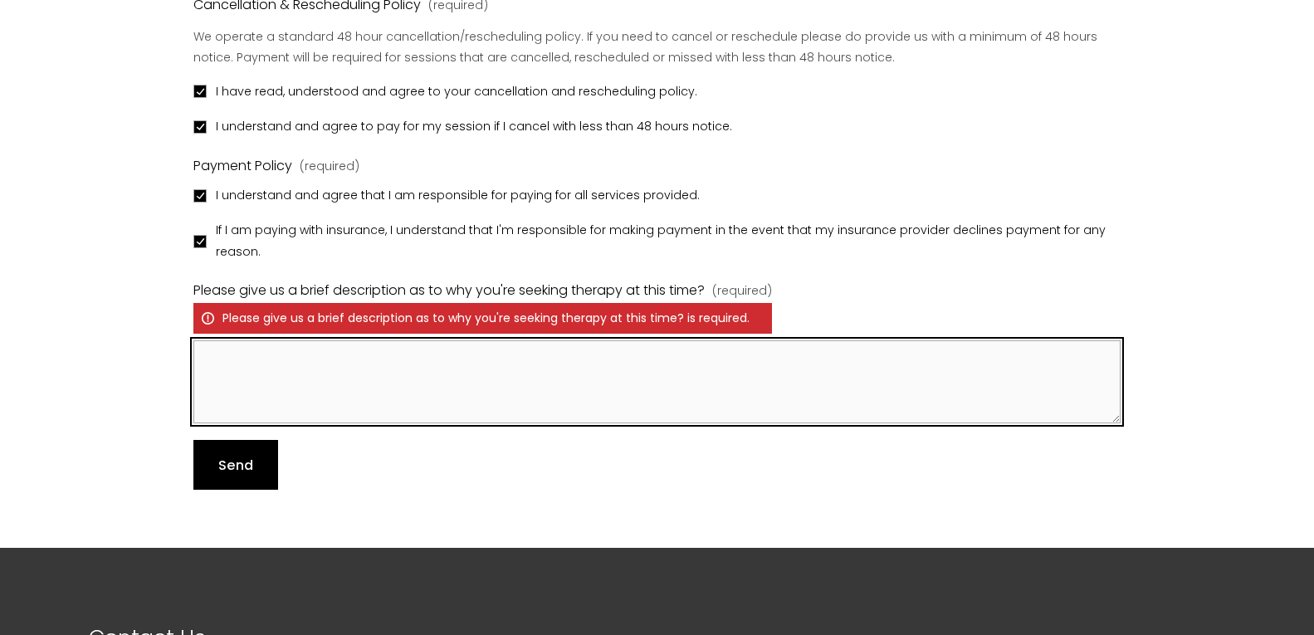
click at [438, 412] on textarea "Please give us a brief description as to why you're seeking therapy at this tim…" at bounding box center [656, 381] width 927 height 83
type textarea "Covered over email; already registered for session."
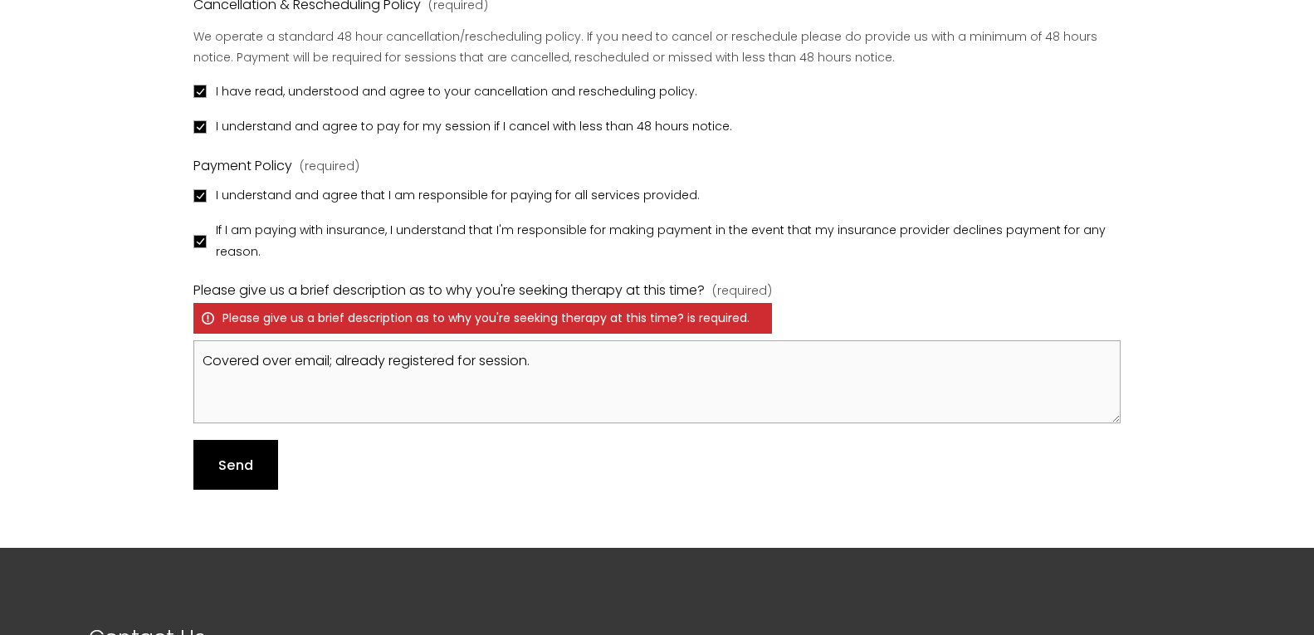
click at [242, 456] on span "Send" at bounding box center [235, 465] width 35 height 19
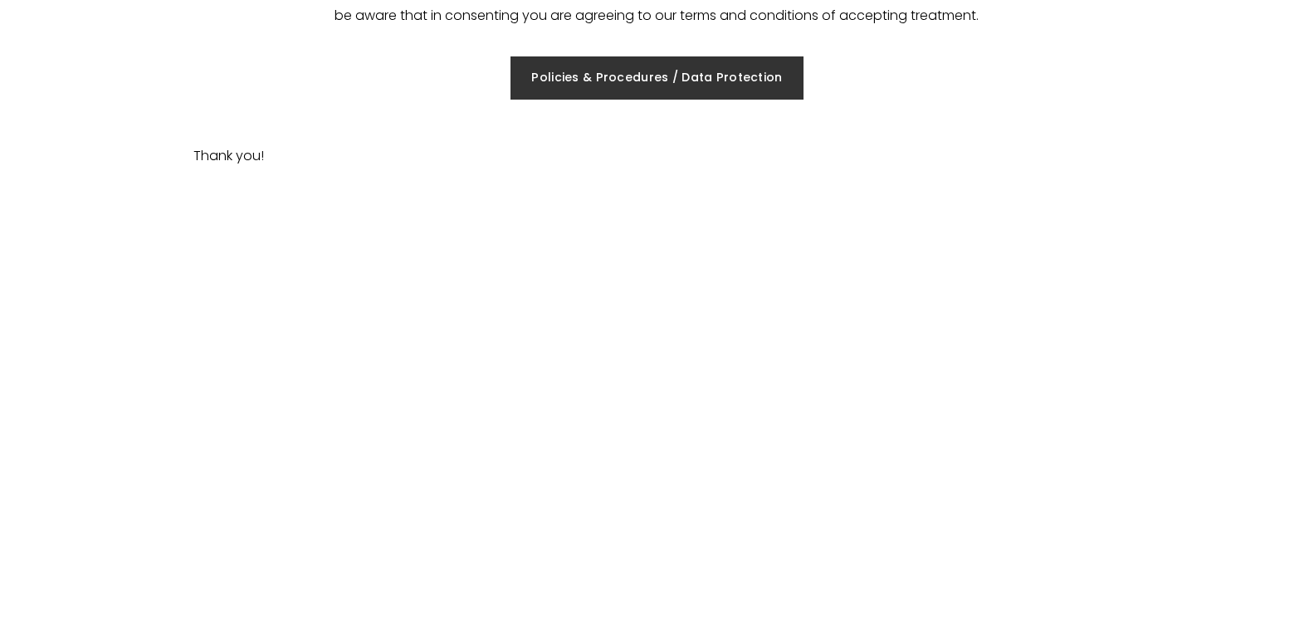
scroll to position [316, 0]
